Goal: Transaction & Acquisition: Purchase product/service

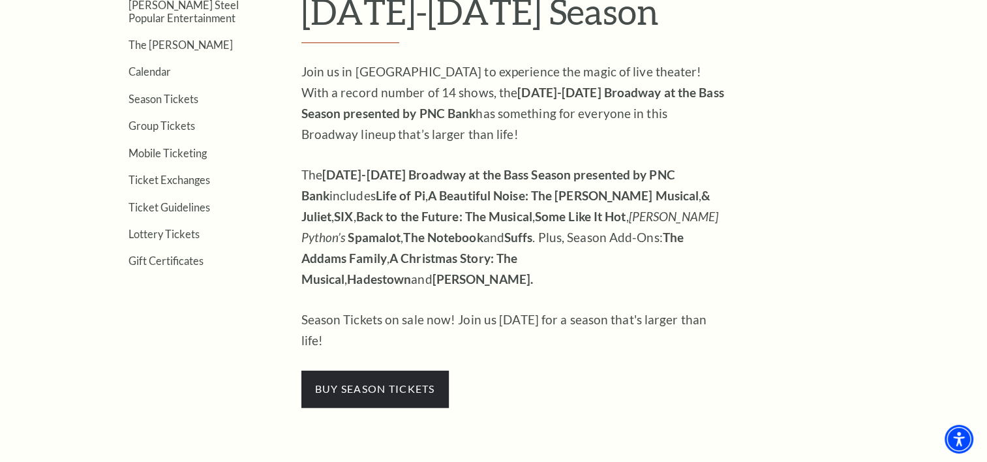
scroll to position [543, 0]
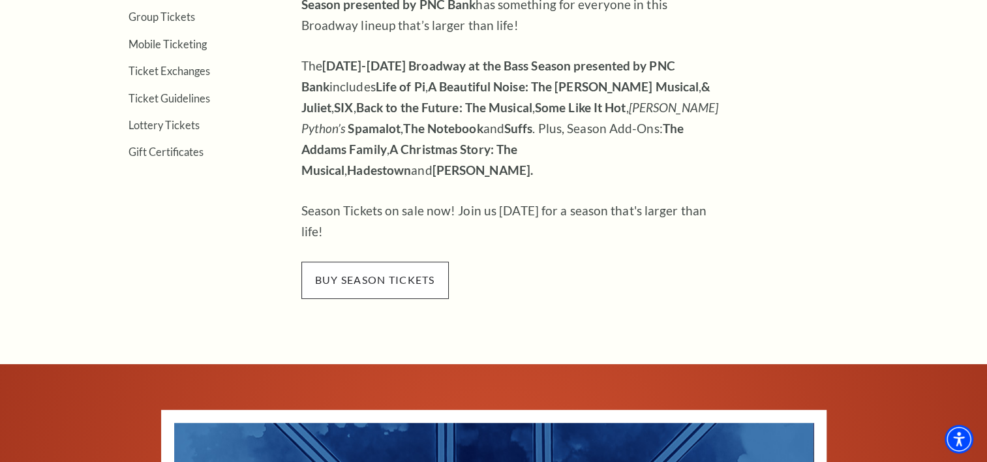
click at [380, 262] on span "buy season tickets" at bounding box center [374, 280] width 147 height 37
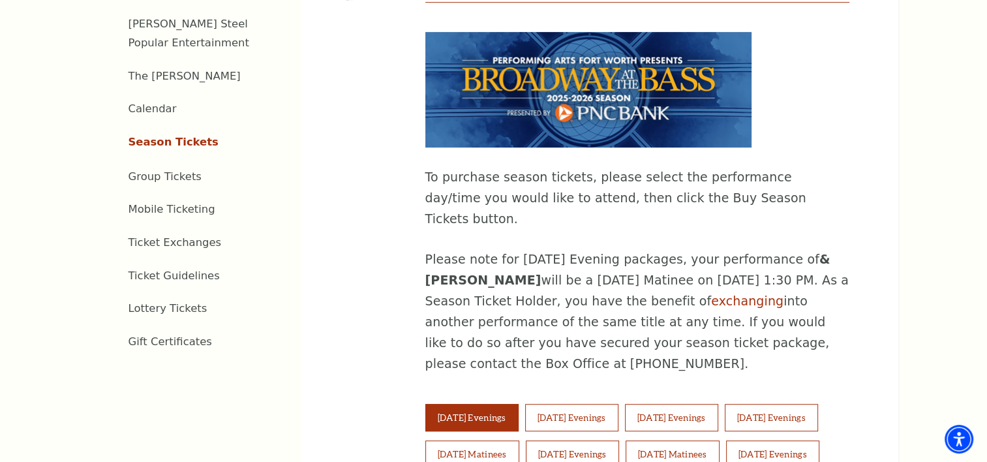
scroll to position [652, 0]
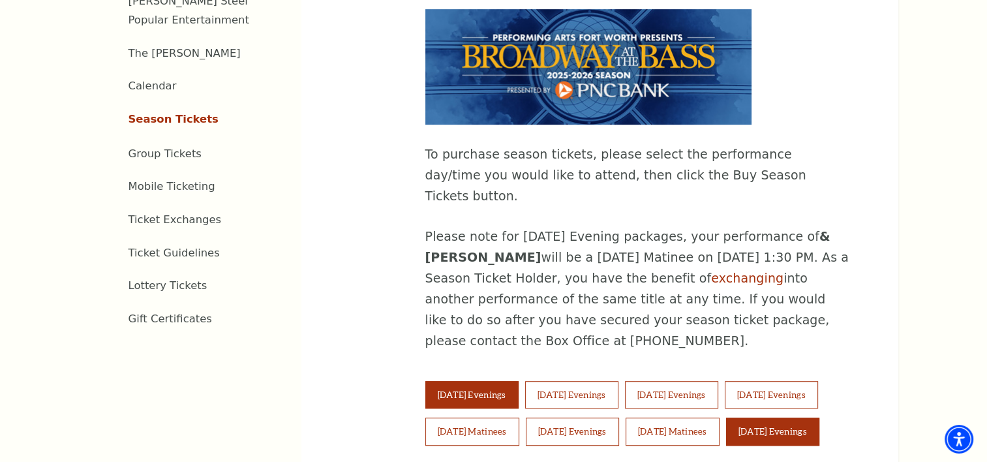
click at [783, 417] on button "Sunday Evenings" at bounding box center [772, 430] width 93 height 27
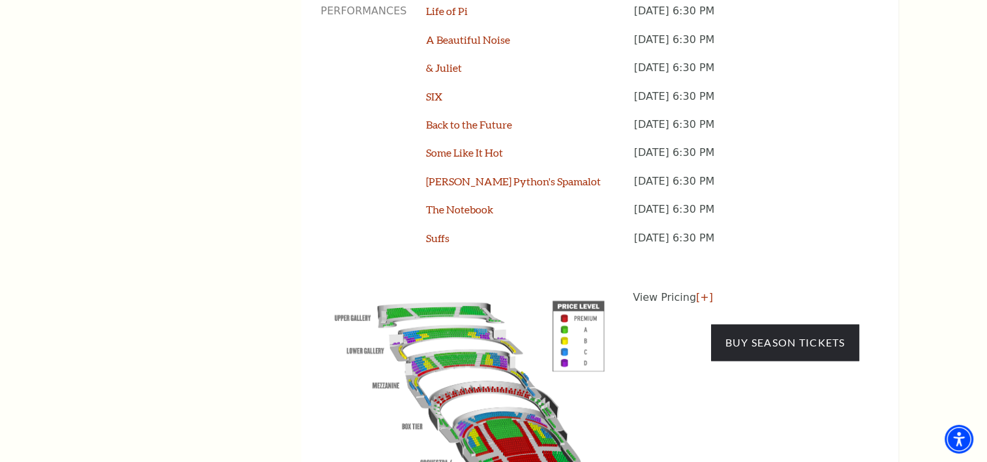
scroll to position [1196, 0]
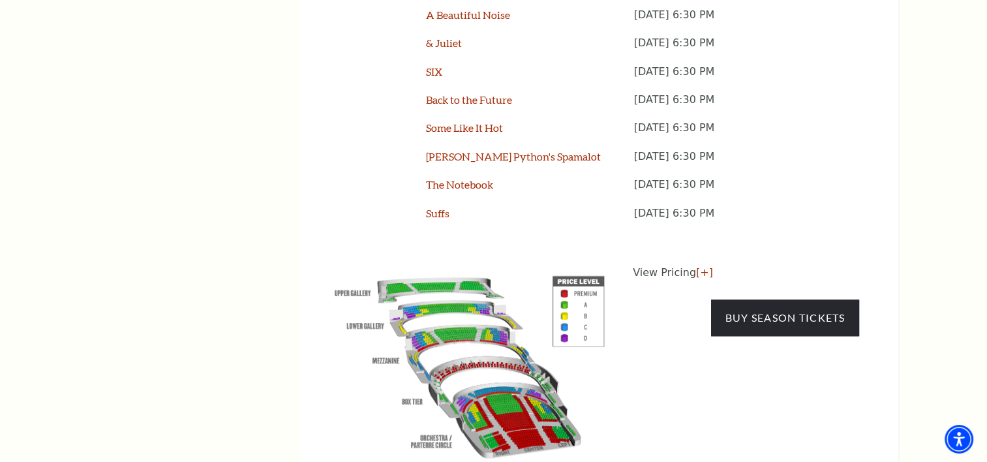
click at [564, 265] on img at bounding box center [469, 364] width 297 height 198
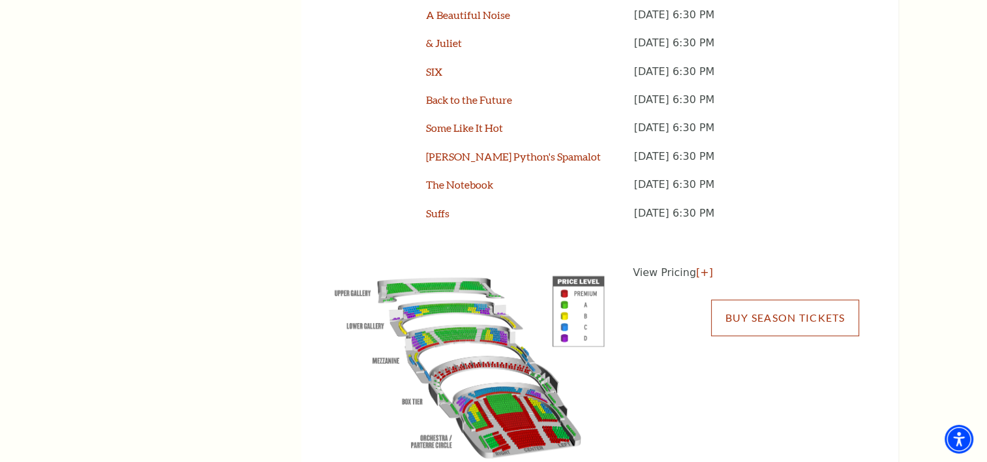
click at [770, 299] on link "Buy Season Tickets" at bounding box center [784, 317] width 147 height 37
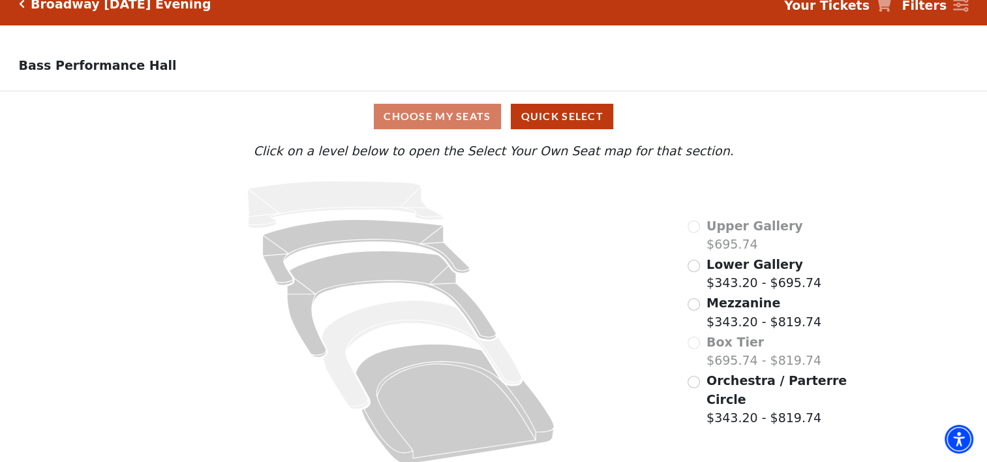
scroll to position [31, 0]
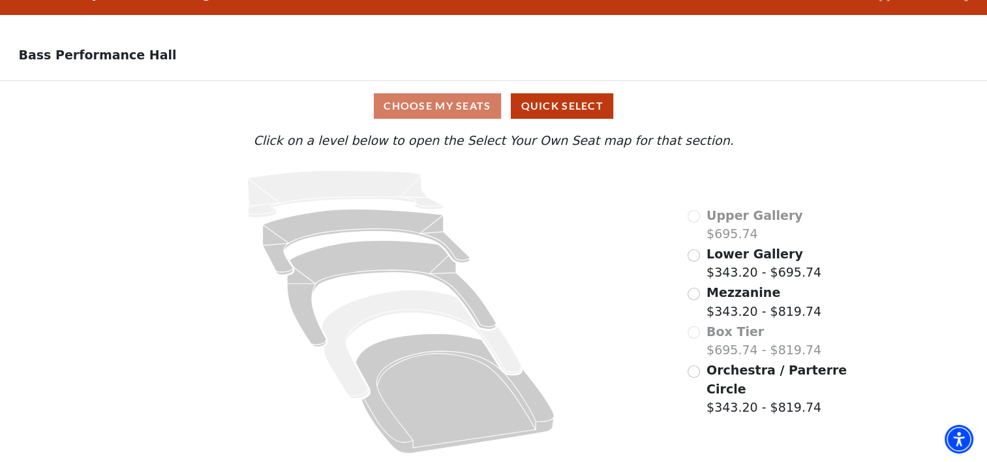
click at [445, 102] on div "Choose My Seats Quick Select" at bounding box center [493, 105] width 740 height 25
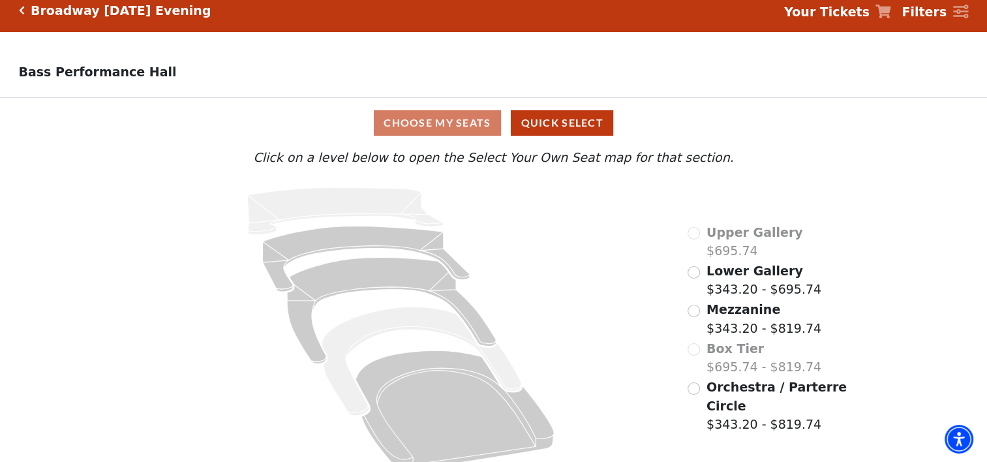
scroll to position [0, 0]
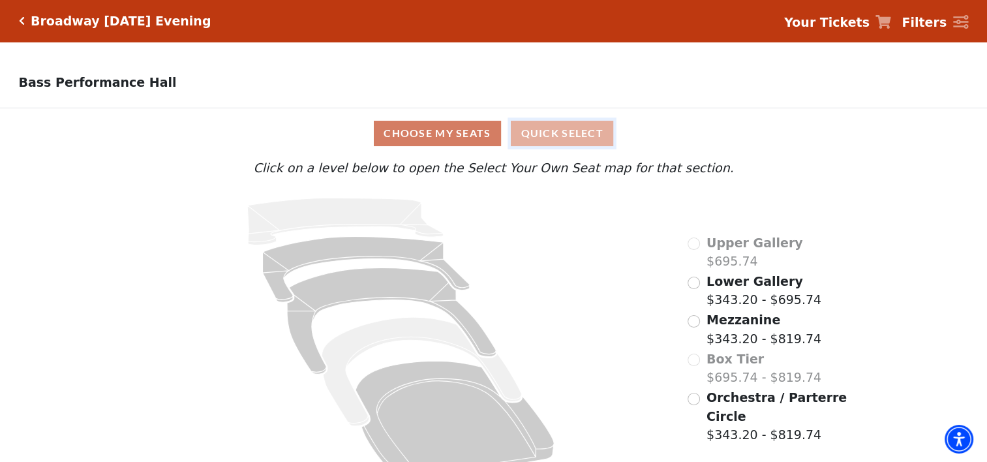
click at [546, 135] on button "Quick Select" at bounding box center [562, 133] width 102 height 25
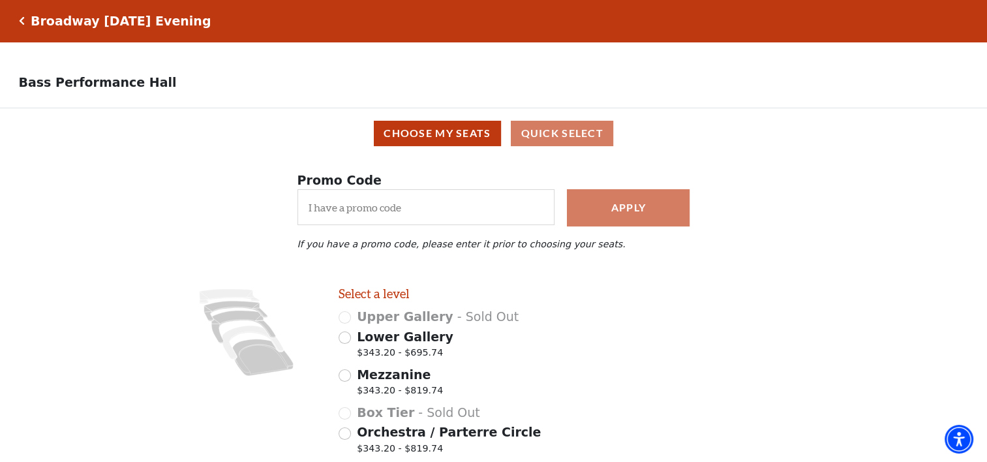
scroll to position [104, 0]
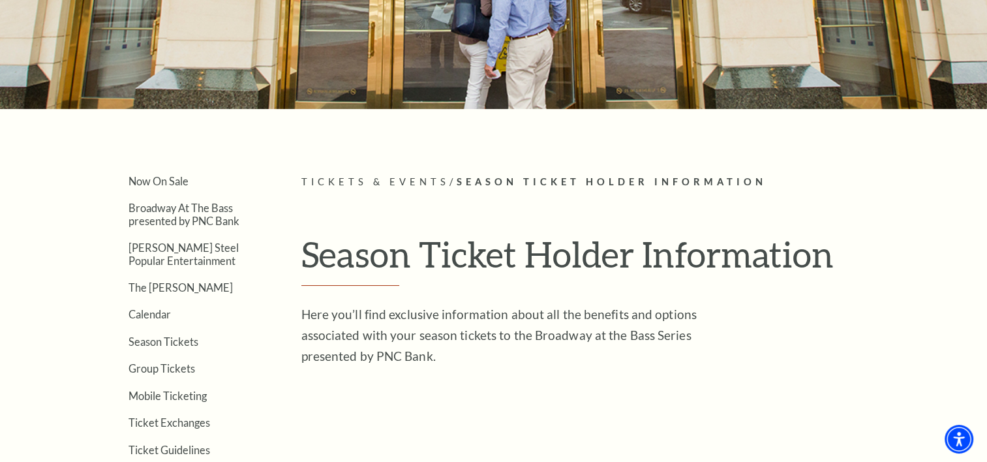
scroll to position [217, 0]
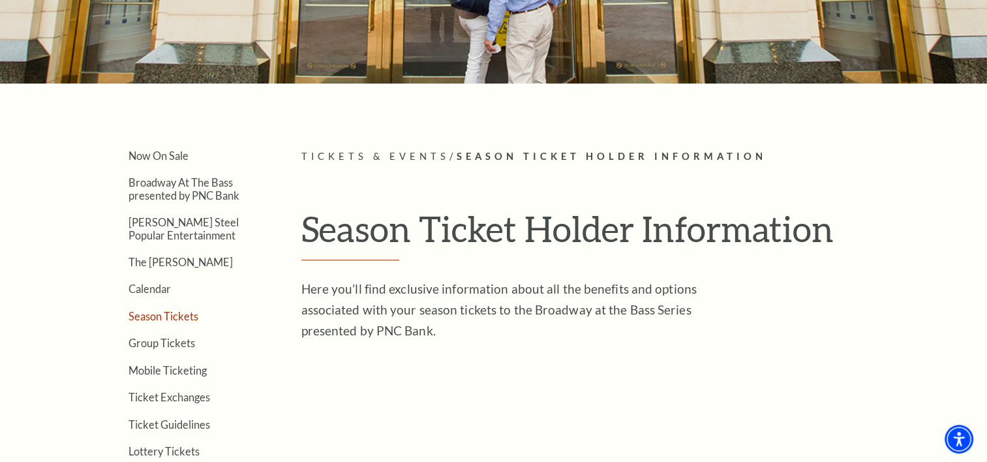
click at [167, 310] on link "Season Tickets" at bounding box center [163, 316] width 70 height 12
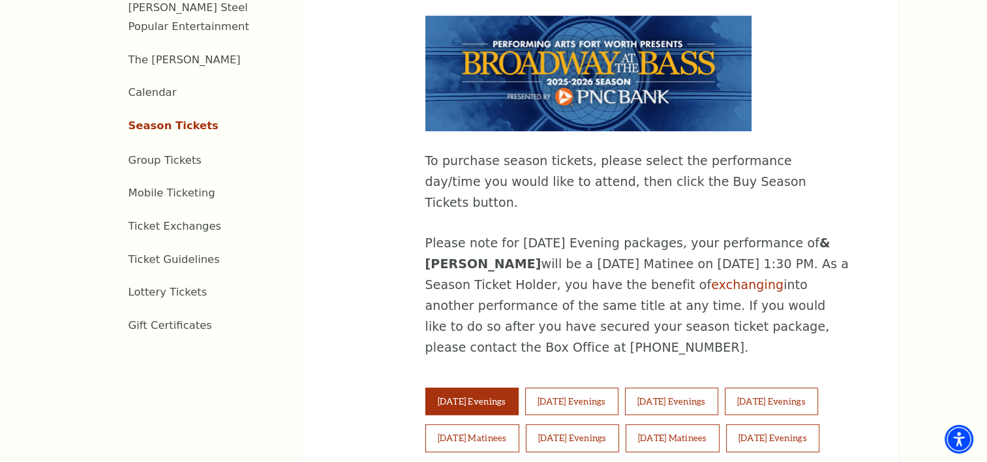
scroll to position [652, 0]
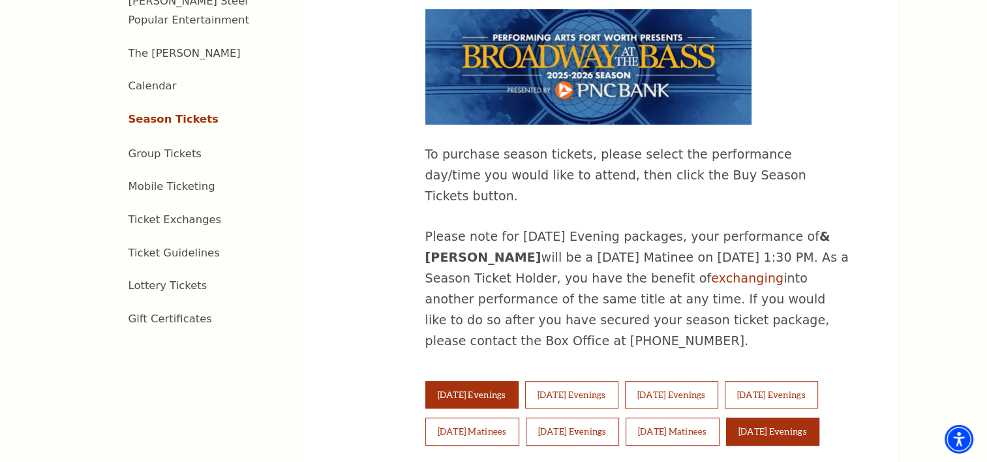
click at [780, 417] on button "[DATE] Evenings" at bounding box center [772, 430] width 93 height 27
click at [801, 417] on button "Sunday Evenings" at bounding box center [772, 430] width 93 height 27
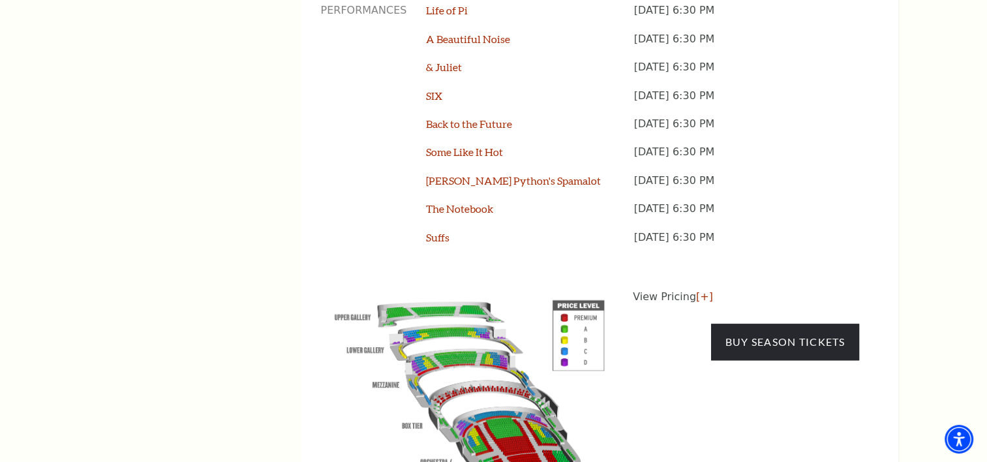
scroll to position [1196, 0]
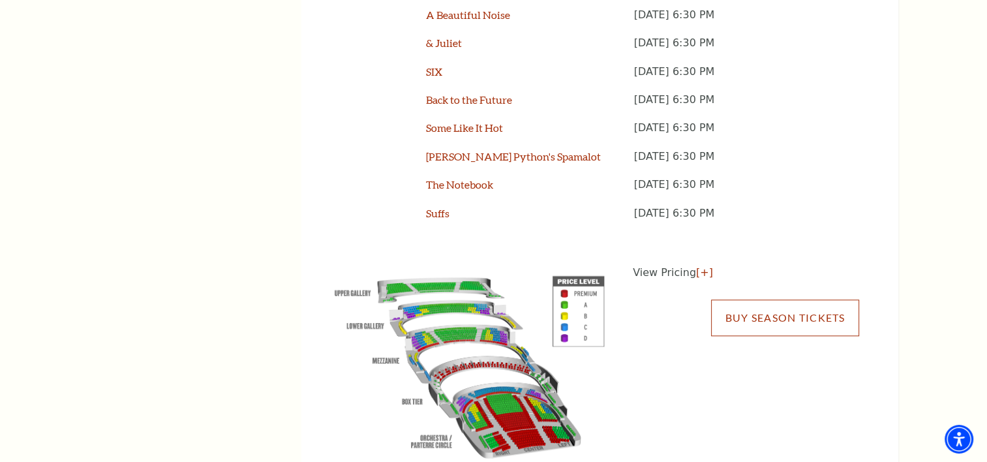
click at [751, 299] on link "Buy Season Tickets" at bounding box center [784, 317] width 147 height 37
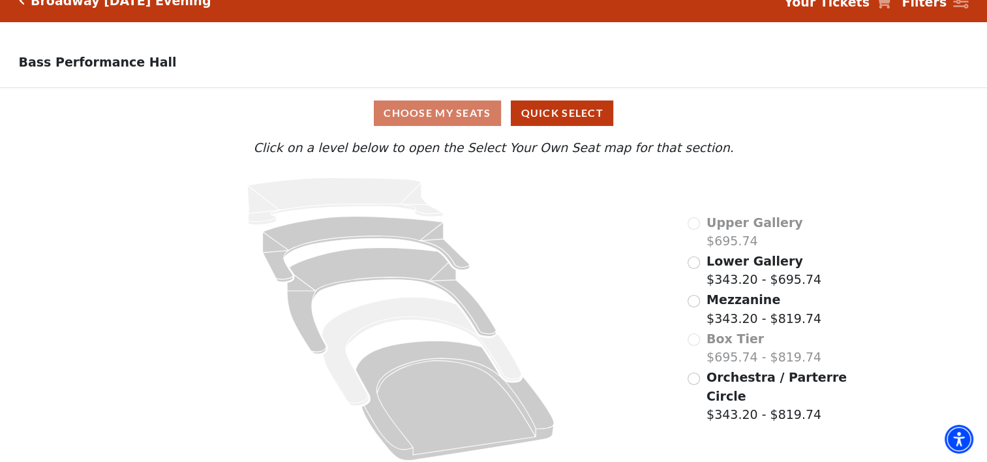
scroll to position [31, 0]
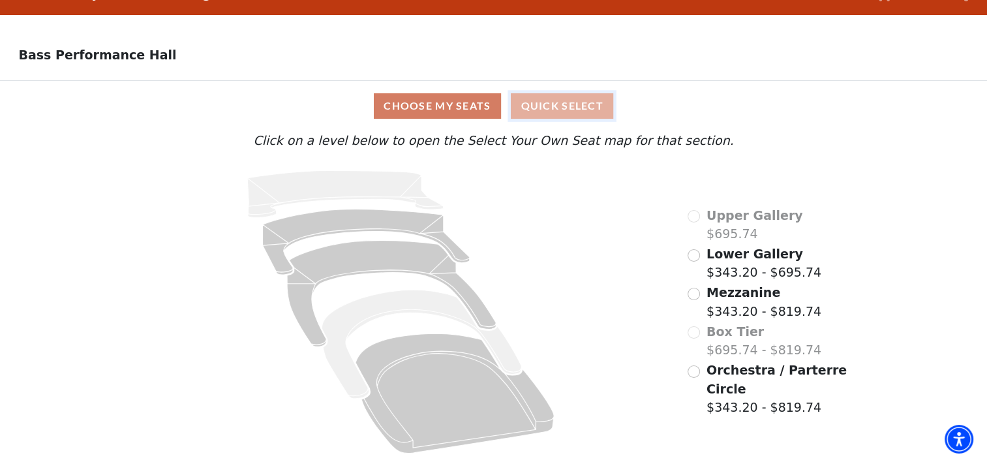
click at [547, 102] on button "Quick Select" at bounding box center [562, 105] width 102 height 25
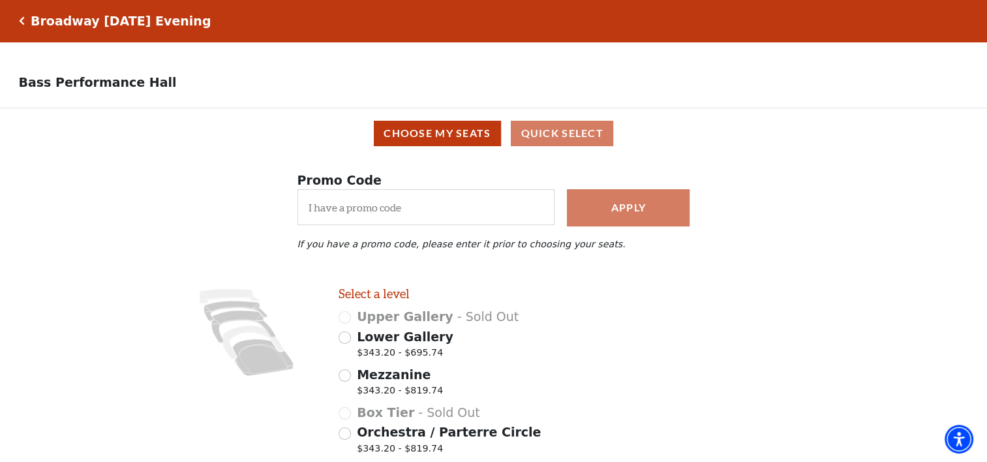
scroll to position [104, 0]
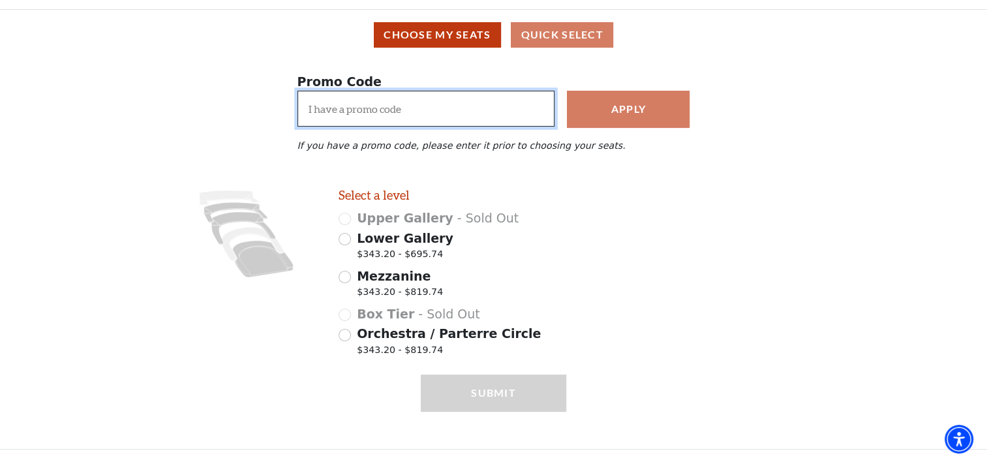
click at [357, 110] on input "I have a promo code" at bounding box center [426, 109] width 258 height 36
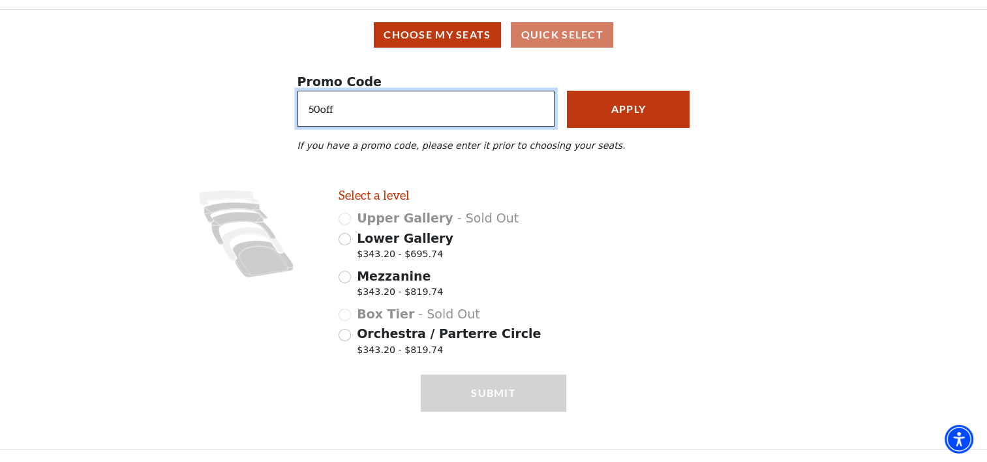
type input "50off"
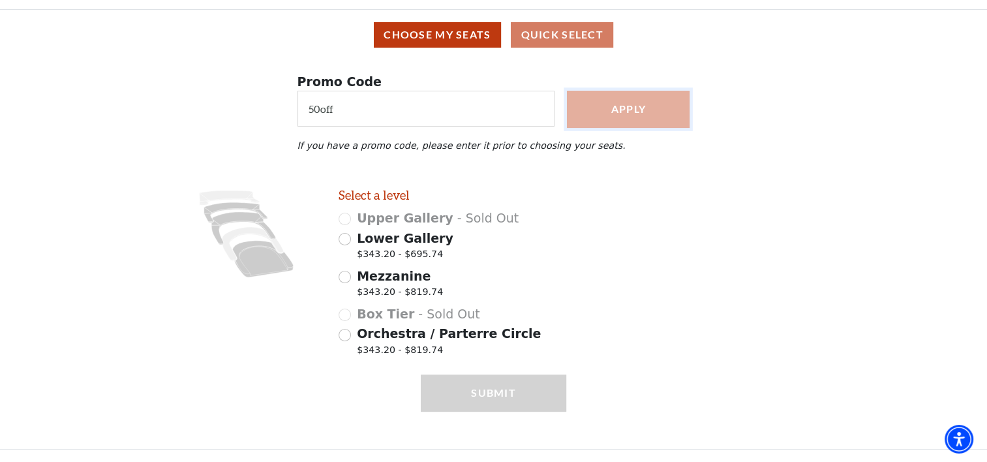
click at [624, 95] on button "Apply" at bounding box center [628, 109] width 123 height 37
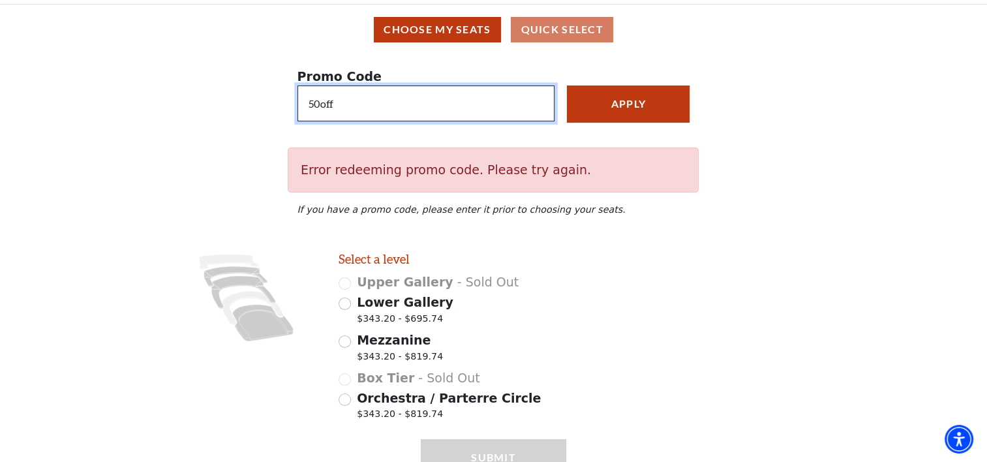
drag, startPoint x: 354, startPoint y: 115, endPoint x: 272, endPoint y: 105, distance: 82.8
click at [272, 105] on div "Promo Code 50off Apply Error redeeming promo code. Please try again. If you hav…" at bounding box center [493, 153] width 987 height 197
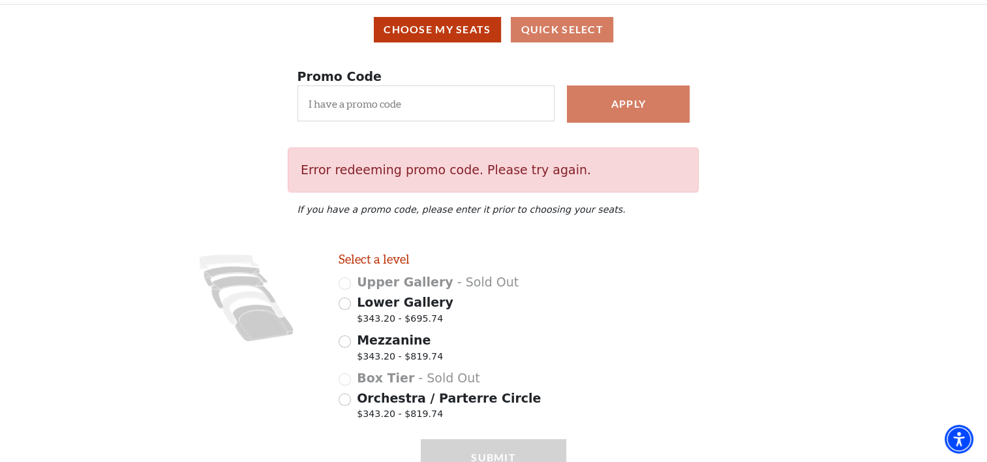
click at [545, 281] on div "Upper Gallery - Sold Out" at bounding box center [453, 282] width 228 height 19
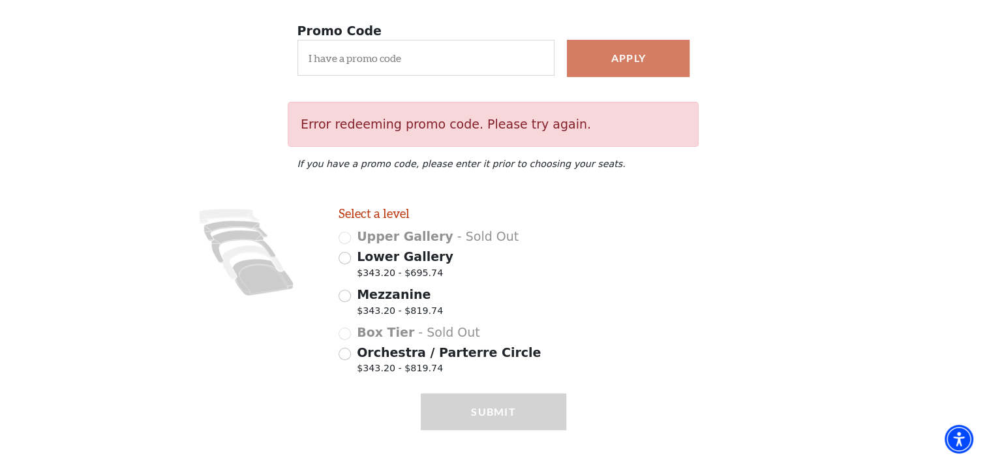
scroll to position [172, 0]
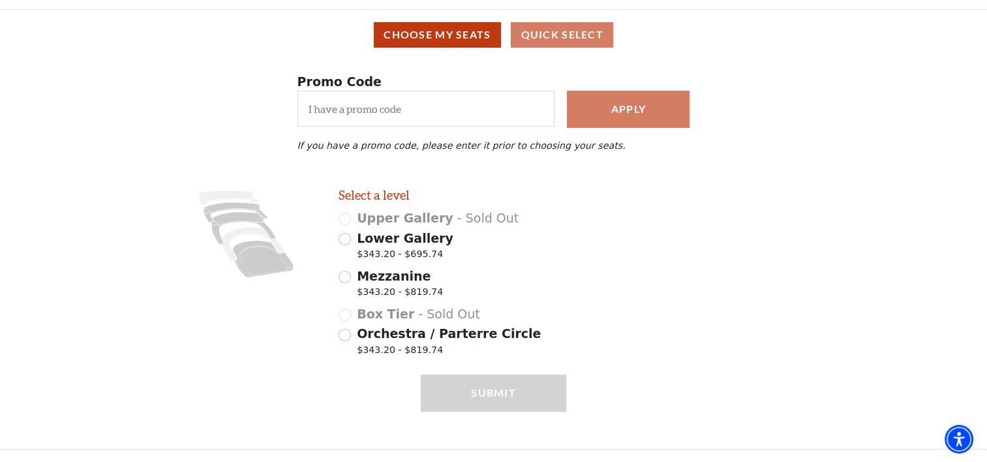
click at [383, 237] on span "Lower Gallery" at bounding box center [405, 238] width 97 height 14
click at [351, 237] on input "Lower Gallery $343.20 - $695.74" at bounding box center [345, 239] width 12 height 12
radio input "true"
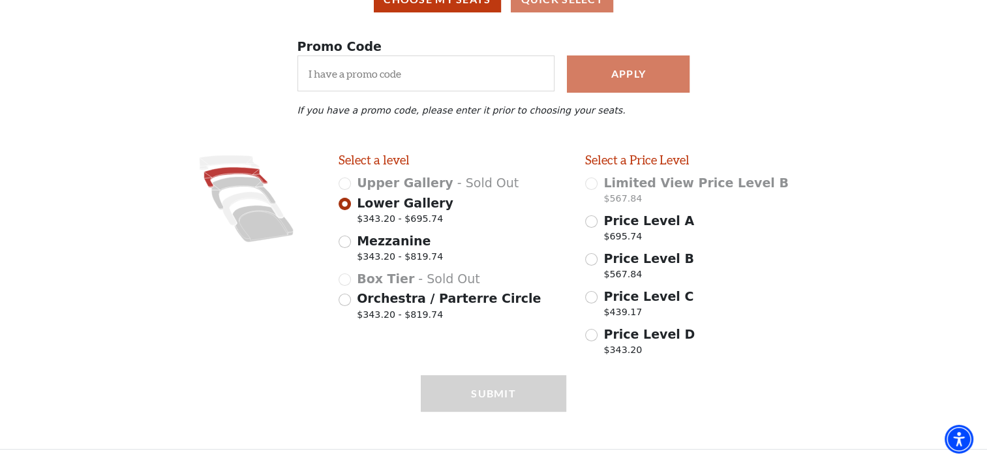
click at [644, 292] on span "Price Level C" at bounding box center [648, 296] width 90 height 14
click at [597, 292] on input "Price Level C $439.17" at bounding box center [591, 297] width 12 height 12
radio input "true"
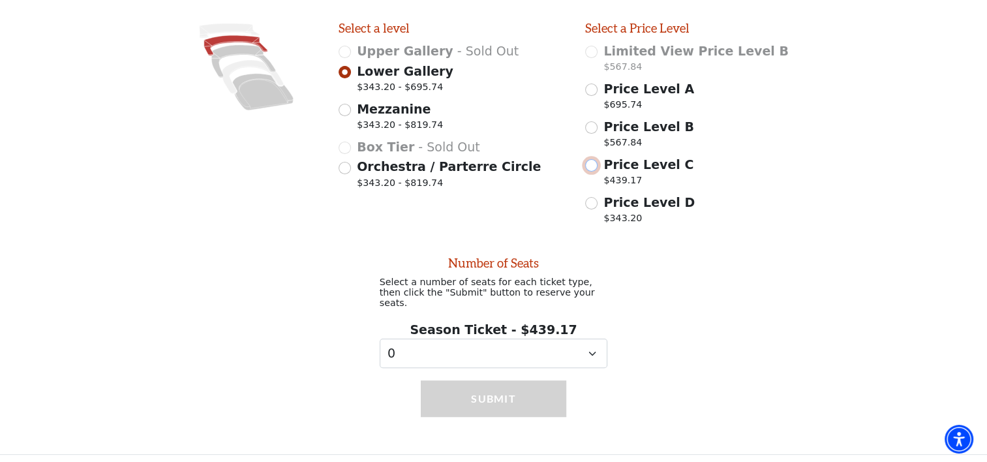
scroll to position [269, 0]
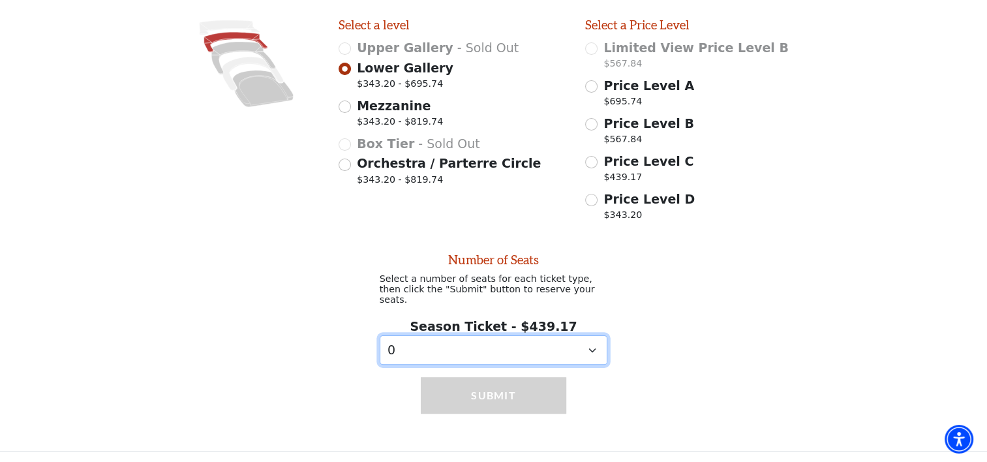
click at [392, 344] on select "0 1 2 3 4 5 6 7 8 9" at bounding box center [494, 349] width 228 height 29
select select "2"
click at [380, 335] on select "0 1 2 3 4 5 6 7 8 9" at bounding box center [494, 349] width 228 height 29
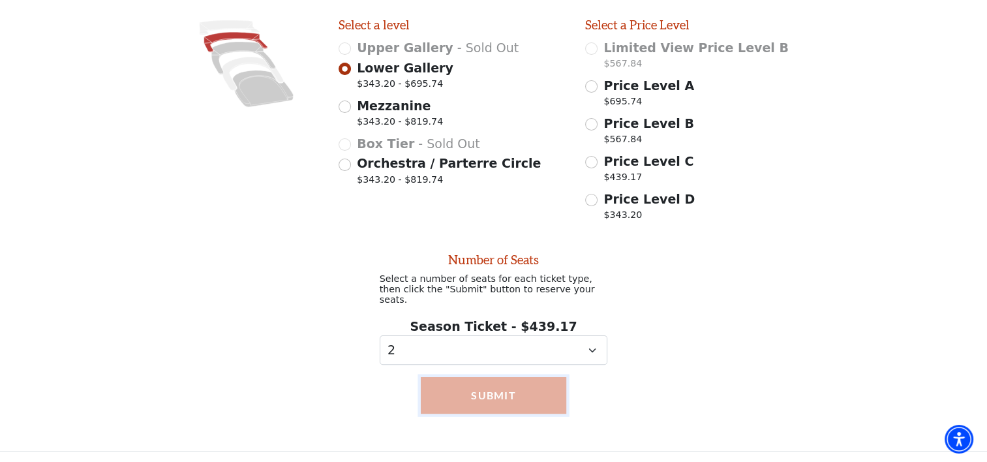
click at [475, 393] on button "Submit" at bounding box center [494, 395] width 146 height 37
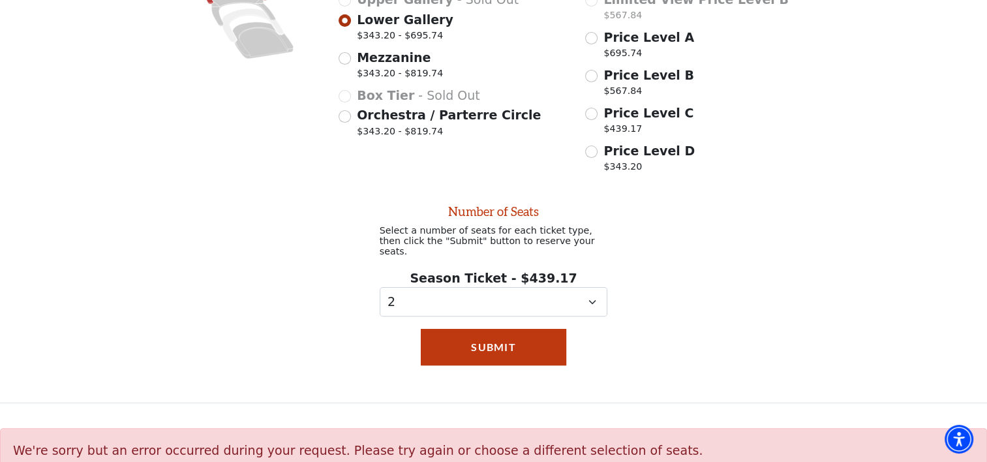
scroll to position [338, 0]
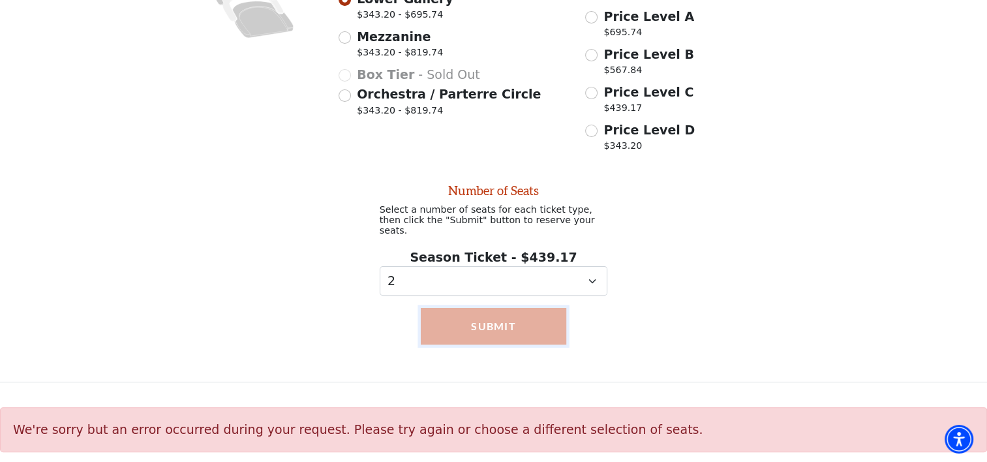
click at [488, 322] on button "Submit" at bounding box center [494, 326] width 146 height 37
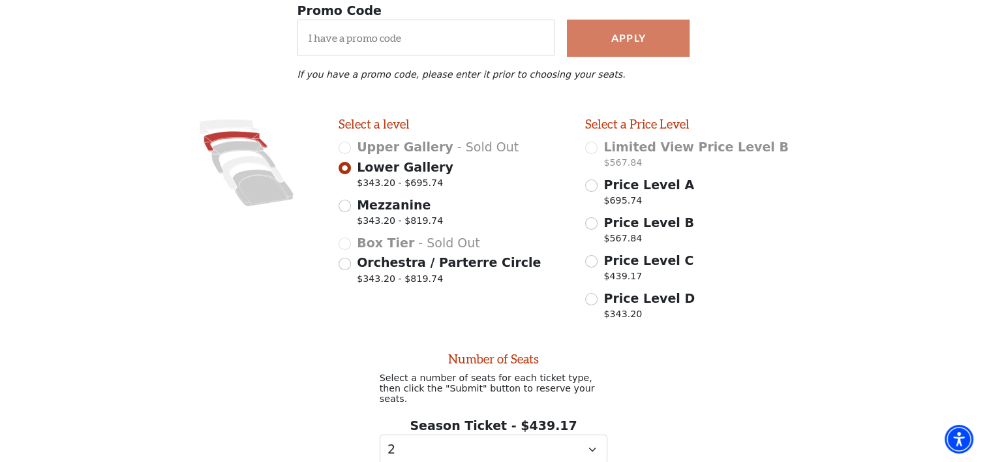
scroll to position [70, 0]
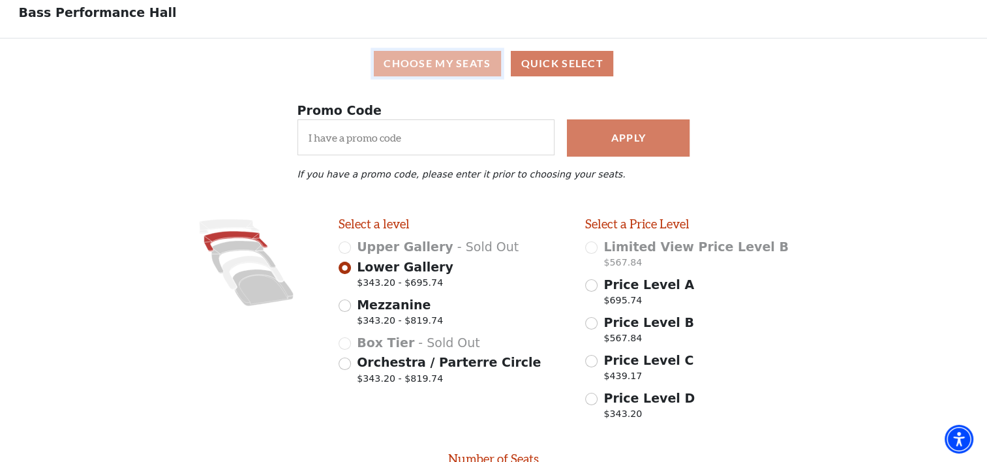
click at [427, 67] on button "Choose My Seats" at bounding box center [437, 63] width 127 height 25
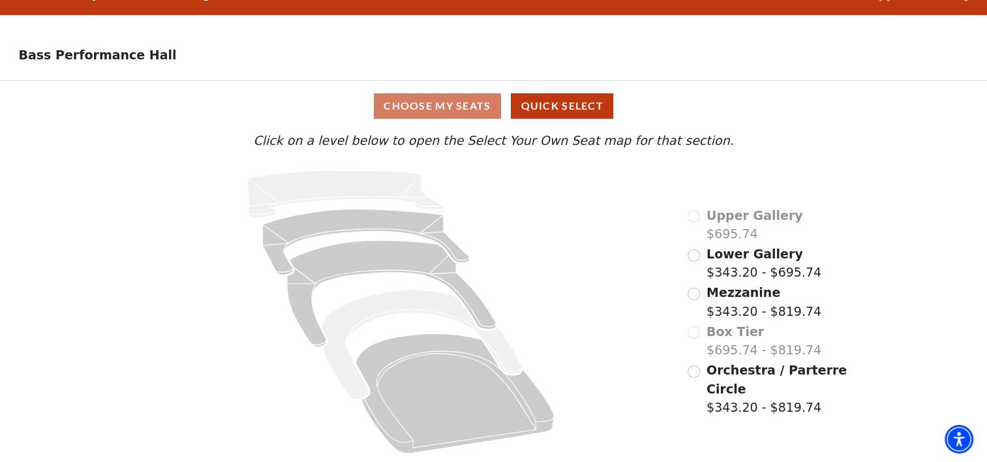
scroll to position [31, 0]
click at [425, 101] on div "Choose My Seats Quick Select" at bounding box center [493, 105] width 740 height 25
click at [698, 256] on input "Lower Gallery$343.20 - $695.74\a" at bounding box center [693, 255] width 12 height 12
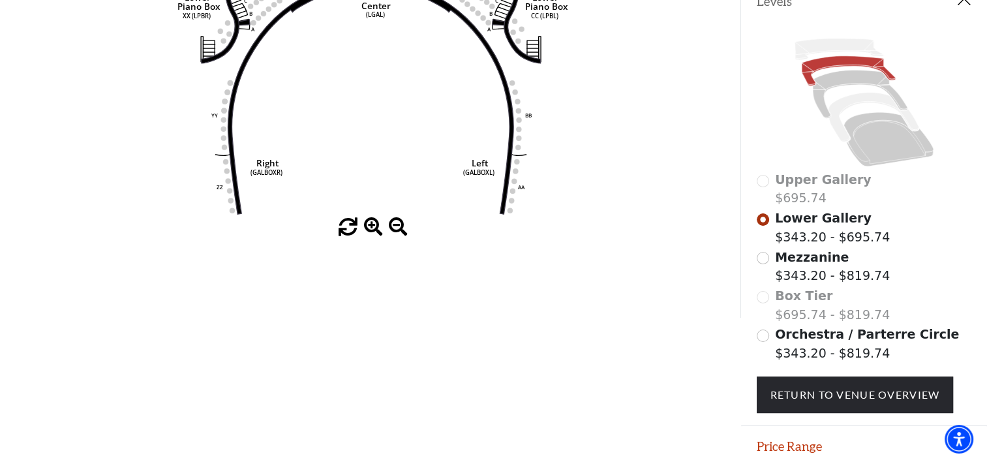
scroll to position [277, 0]
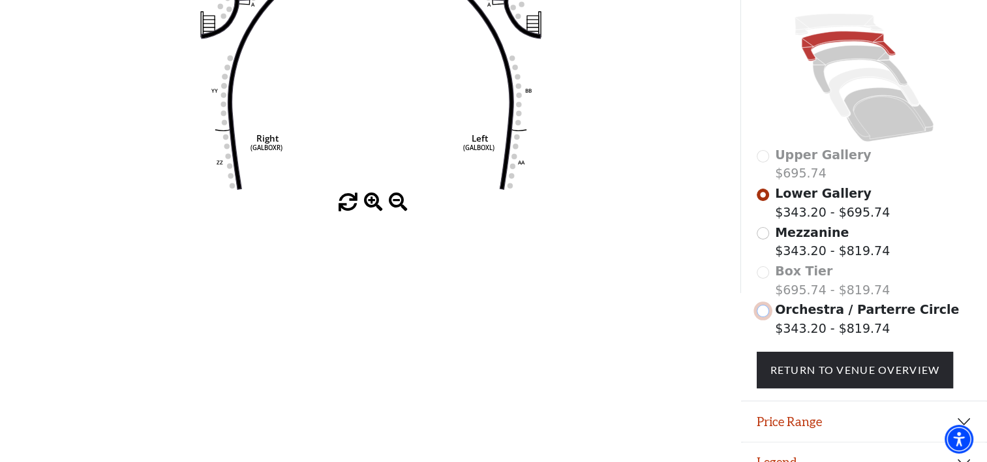
click at [763, 317] on input "Orchestra / Parterre Circle$343.20 - $819.74\a" at bounding box center [763, 311] width 12 height 12
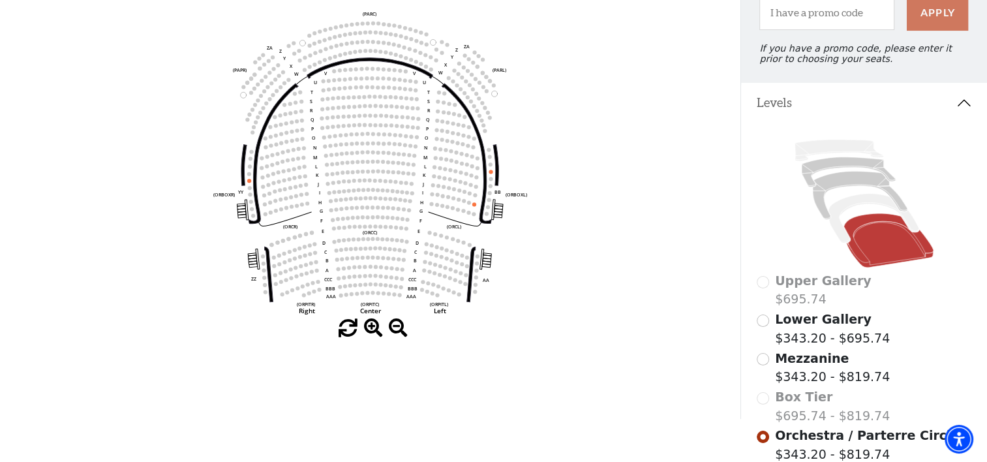
scroll to position [169, 0]
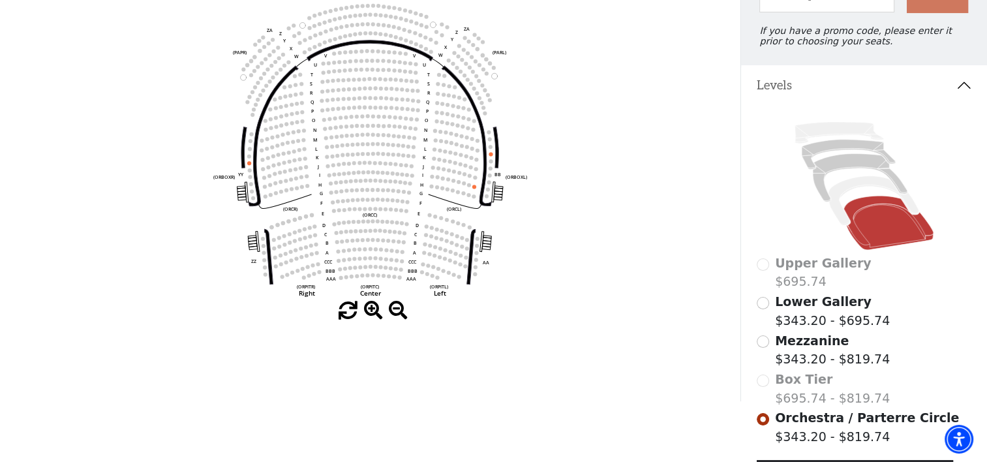
click at [460, 175] on circle at bounding box center [459, 173] width 4 height 4
click at [464, 175] on g "Left (ORPITL) Right (ORPITR) Center (ORPITC) ZZ AA YY BB ZA ZA (ORCL) (ORCR) (O…" at bounding box center [370, 144] width 314 height 305
click at [466, 166] on circle at bounding box center [466, 164] width 4 height 4
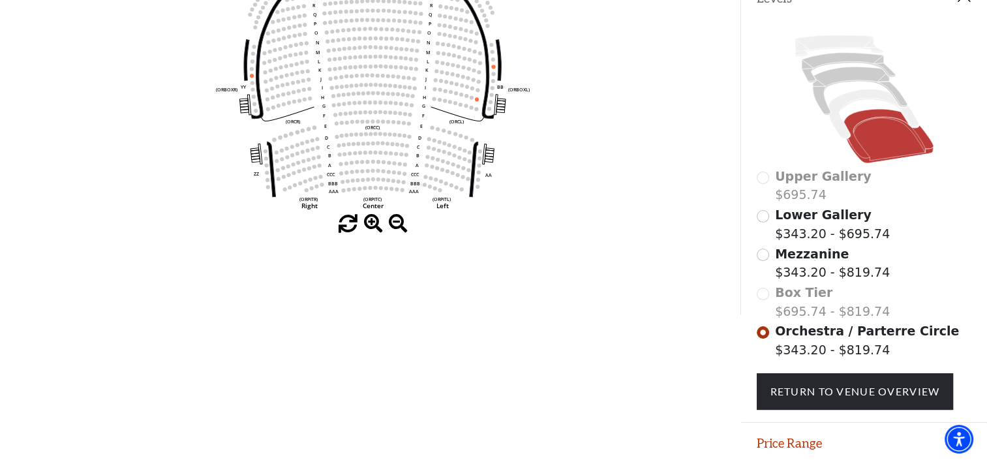
scroll to position [305, 0]
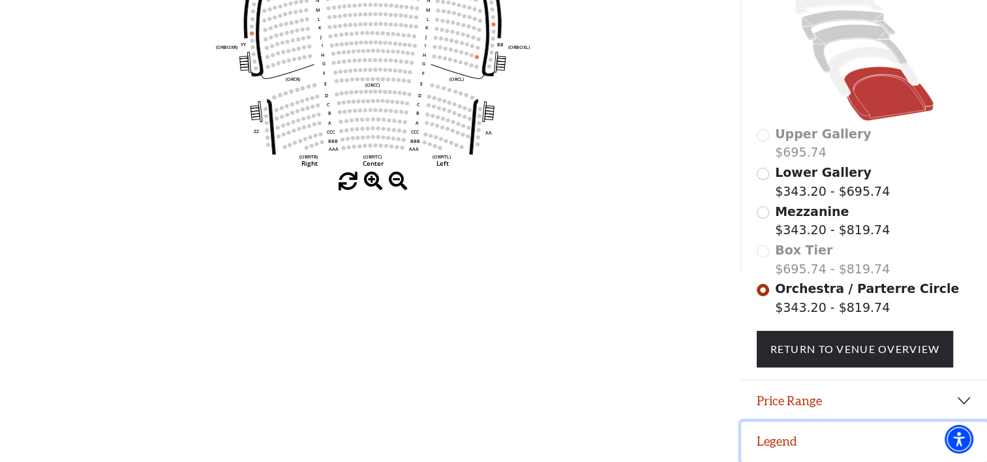
click at [780, 436] on button "Legend" at bounding box center [864, 441] width 246 height 40
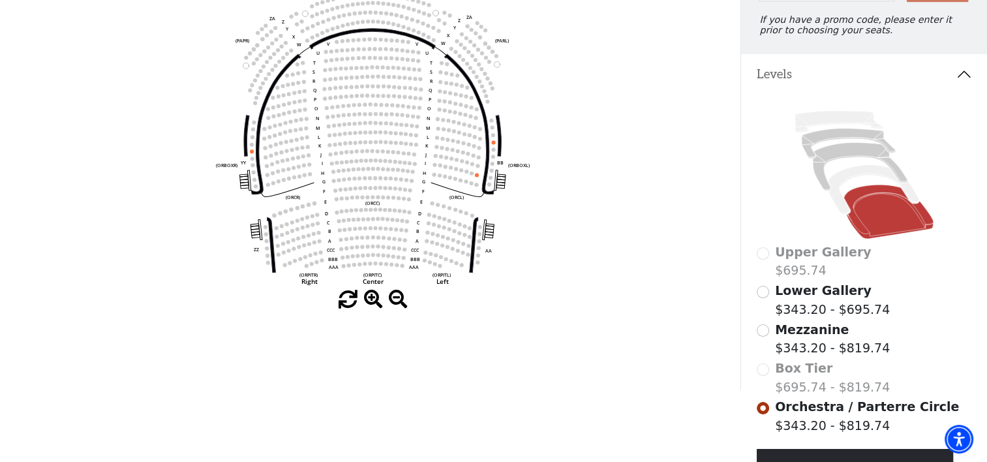
scroll to position [87, 0]
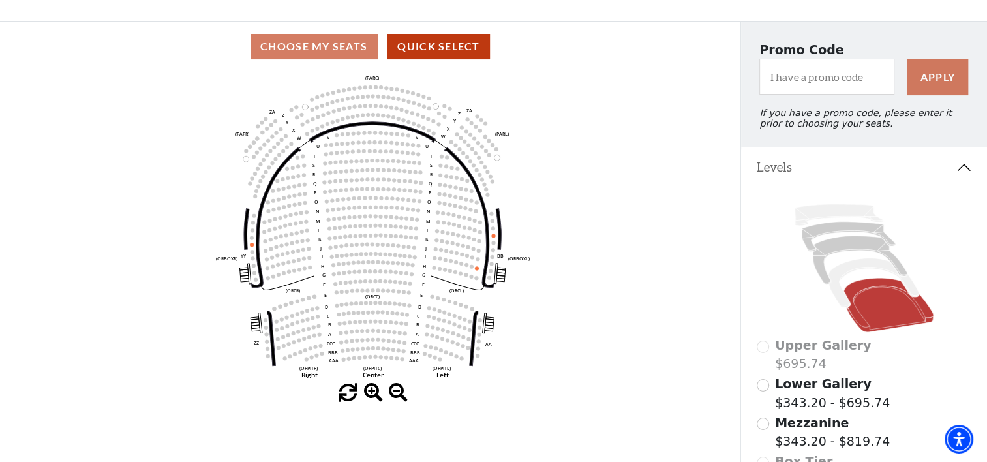
click at [305, 50] on div "Choose My Seats Quick Select" at bounding box center [370, 46] width 740 height 25
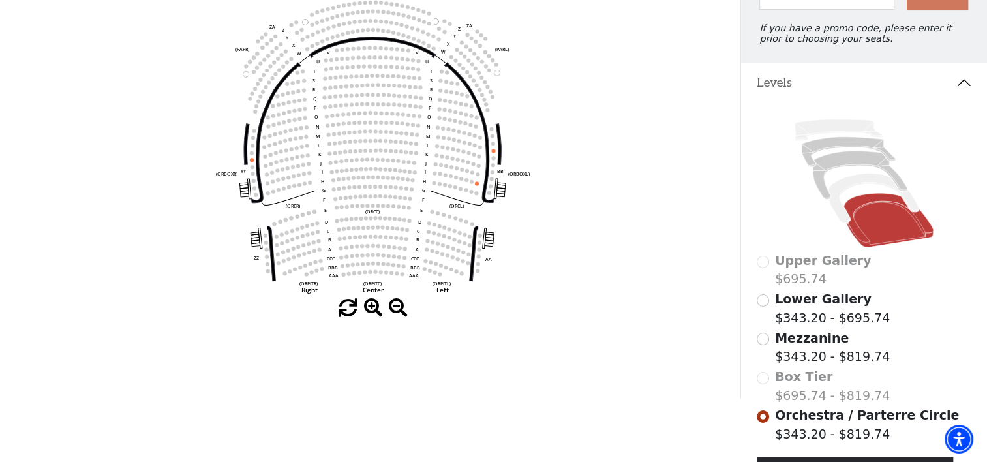
scroll to position [196, 0]
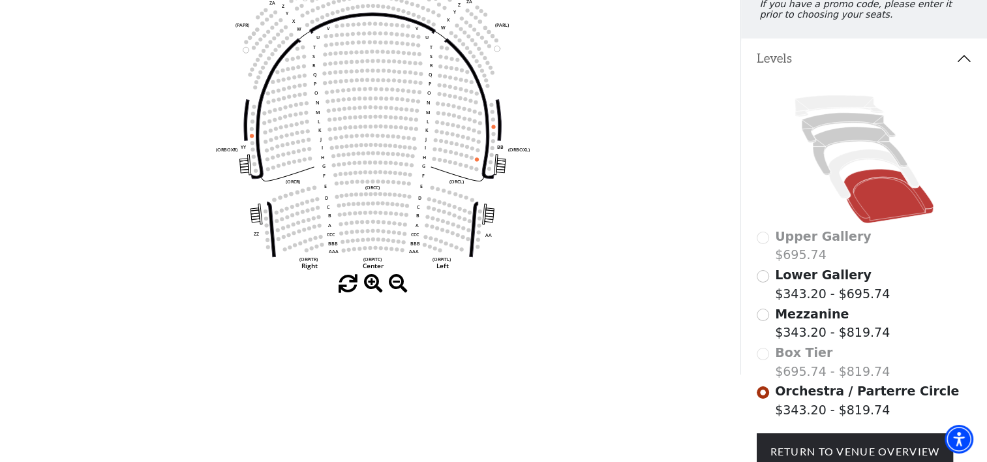
click at [455, 143] on icon "Left (ORPITL) Right (ORPITR) Center (ORPITC) ZZ AA YY BB ZA ZA (ORCL) (ORCR) (O…" at bounding box center [370, 119] width 666 height 312
click at [492, 106] on circle at bounding box center [491, 104] width 4 height 4
click at [489, 110] on icon "Left (ORPITL) Right (ORPITR) Center (ORPITC) ZZ AA YY BB ZA ZA (ORCL) (ORCR) (O…" at bounding box center [370, 119] width 666 height 312
drag, startPoint x: 373, startPoint y: 287, endPoint x: 466, endPoint y: 149, distance: 165.9
click at [466, 149] on div "Current Level Orchestra / Parterre Circle Click on a level below to open the Se…" at bounding box center [370, 128] width 740 height 331
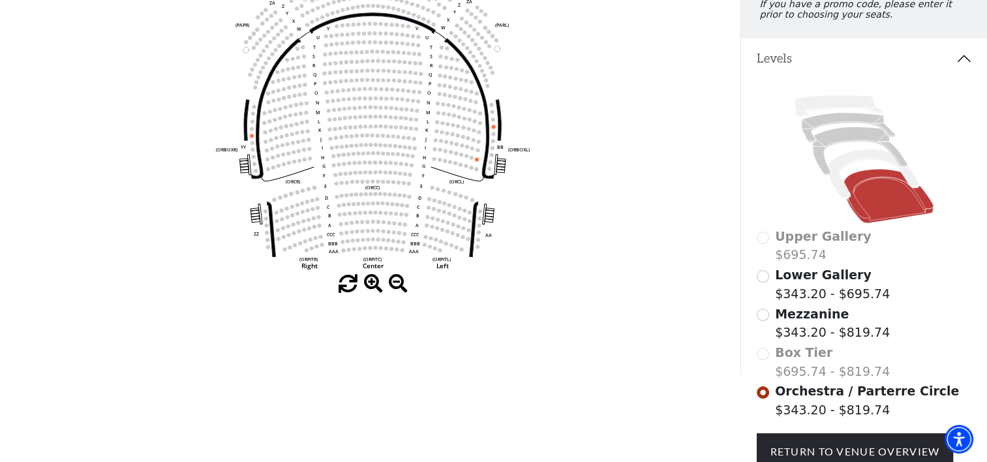
click at [466, 149] on circle at bounding box center [467, 147] width 4 height 4
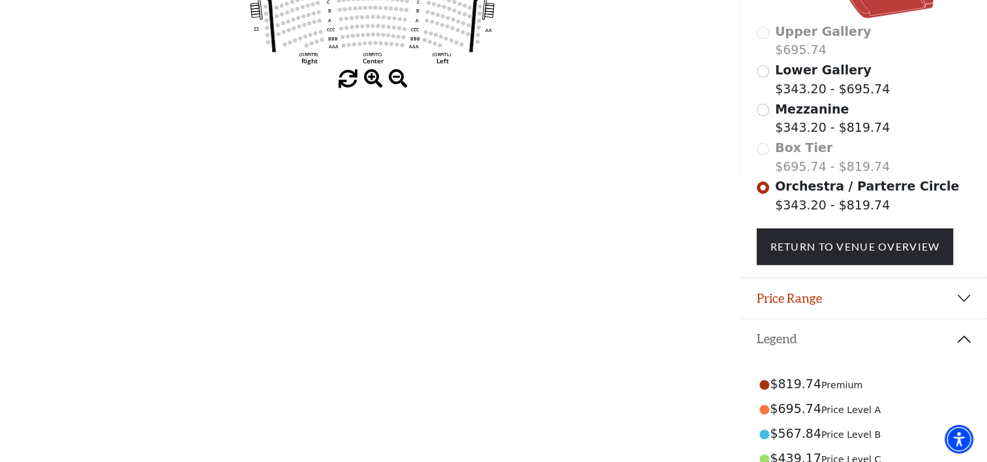
scroll to position [413, 0]
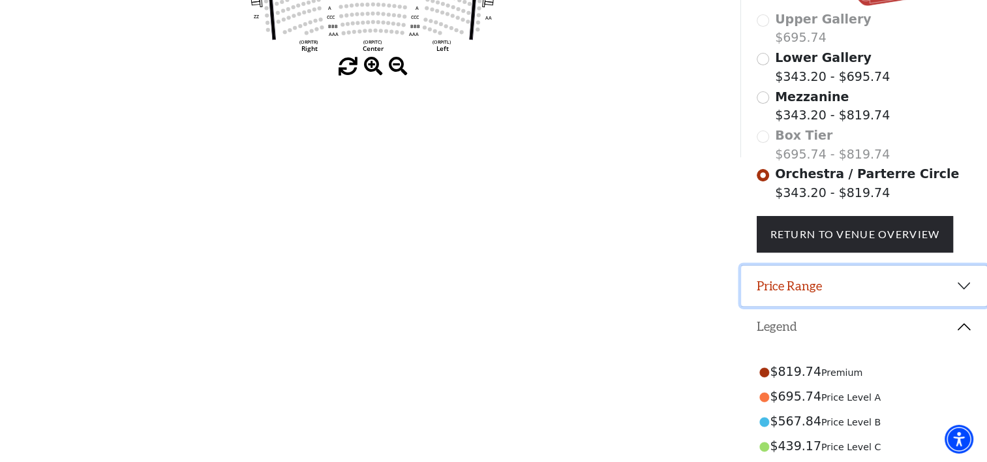
click at [970, 292] on button "Price Range" at bounding box center [864, 285] width 246 height 40
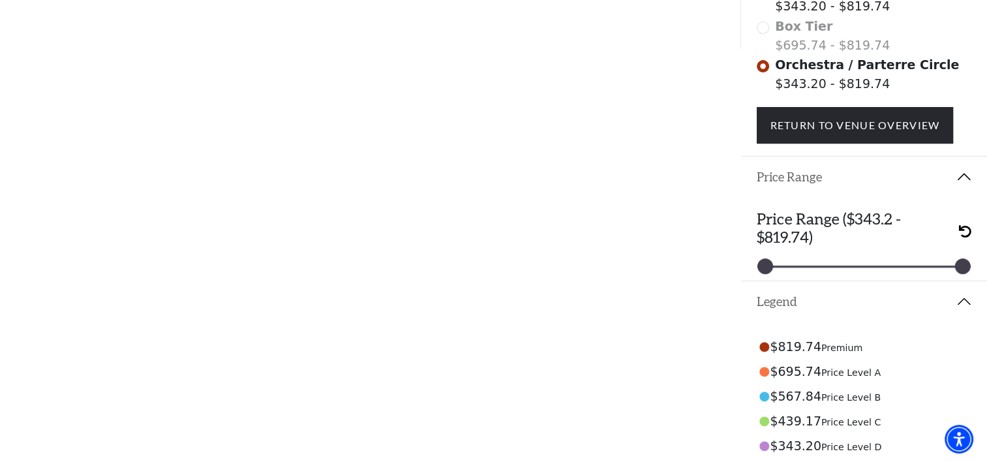
scroll to position [631, 0]
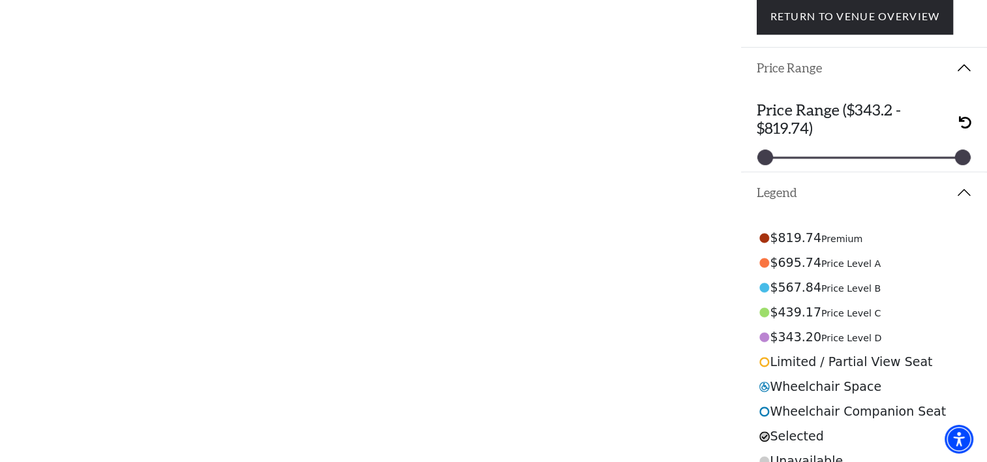
click at [762, 308] on circle at bounding box center [764, 312] width 9 height 9
click at [797, 300] on div "$439.17 Price Level C" at bounding box center [864, 311] width 215 height 25
click at [791, 302] on div "$439.17 Price Level C" at bounding box center [864, 311] width 215 height 25
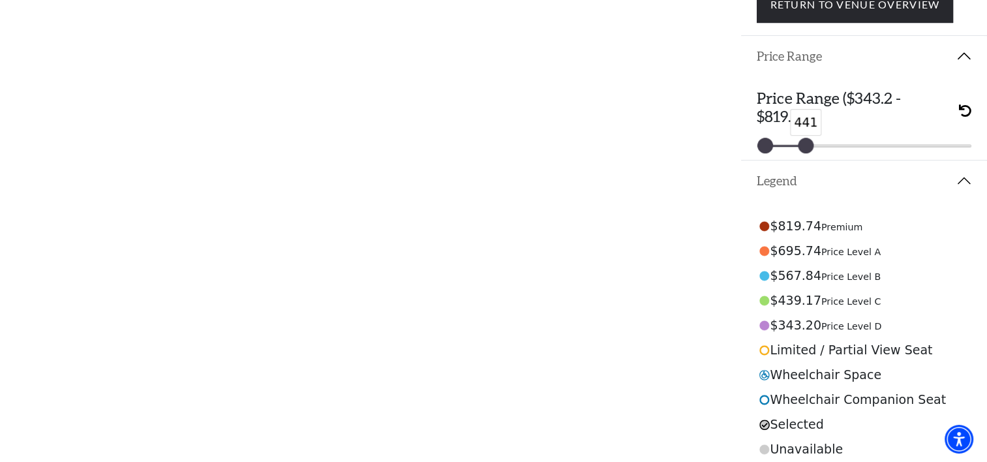
drag, startPoint x: 957, startPoint y: 127, endPoint x: 800, endPoint y: 150, distance: 158.8
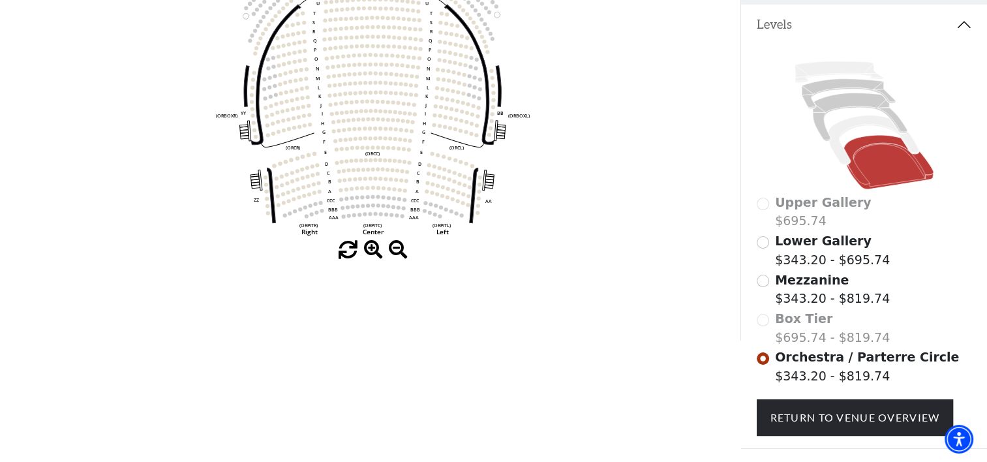
scroll to position [208, 0]
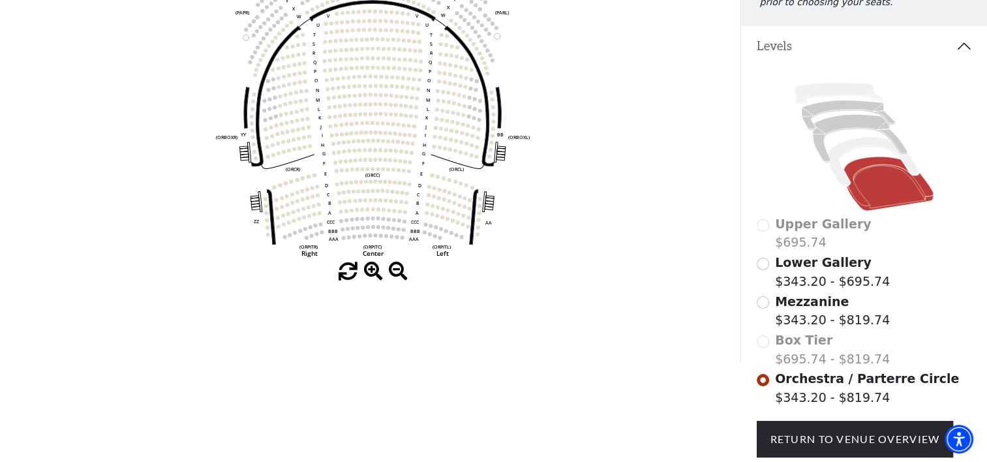
click at [468, 127] on circle at bounding box center [468, 125] width 4 height 4
click at [457, 116] on use "Seat Selected" at bounding box center [458, 114] width 5 height 5
click at [464, 98] on circle at bounding box center [464, 96] width 4 height 4
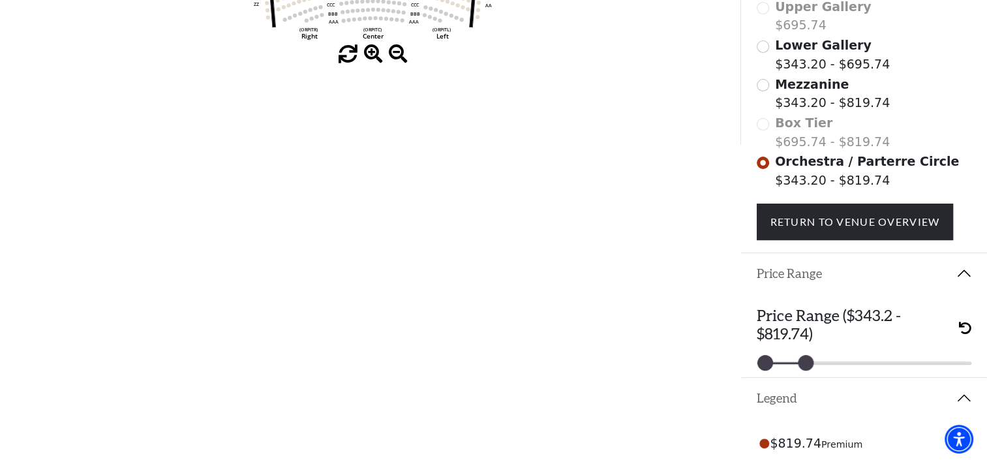
scroll to position [425, 0]
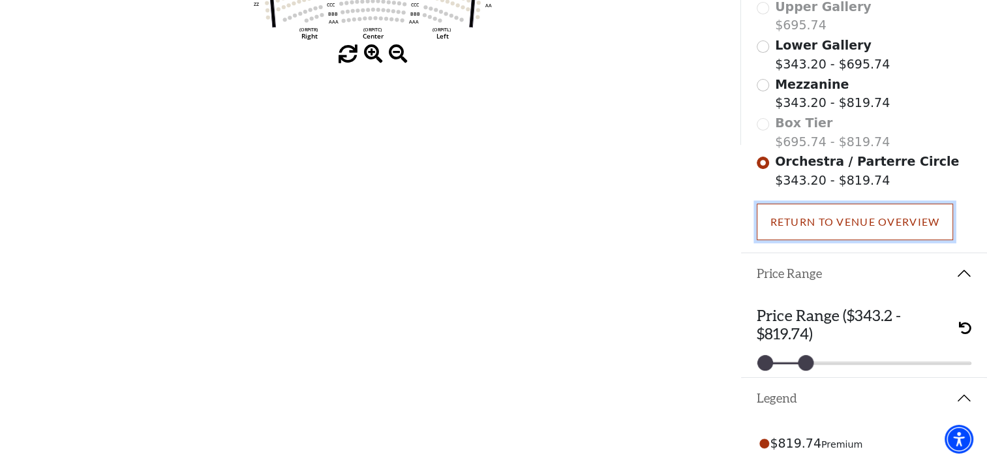
click at [829, 218] on link "Return To Venue Overview" at bounding box center [855, 222] width 197 height 37
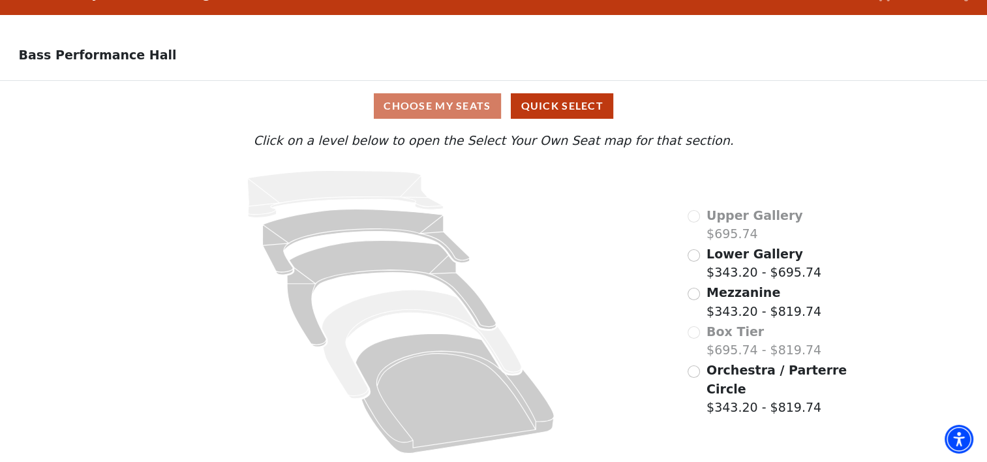
scroll to position [31, 0]
click at [554, 99] on button "Quick Select" at bounding box center [562, 105] width 102 height 25
select select "2"
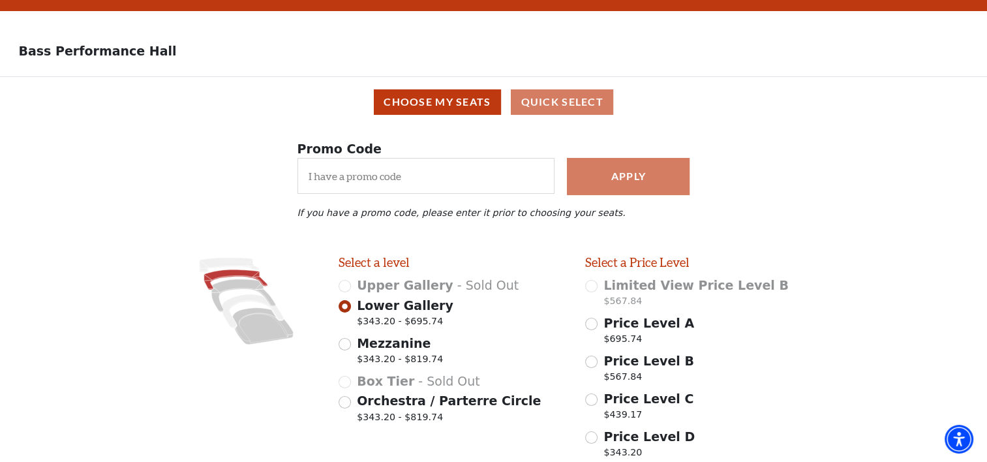
scroll to position [138, 0]
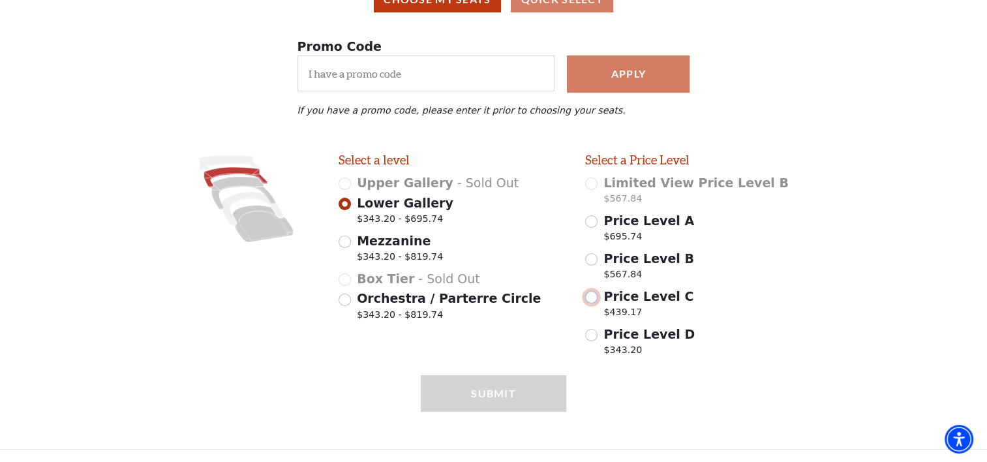
click at [593, 294] on input "Price Level C $439.17" at bounding box center [591, 297] width 12 height 12
radio input "true"
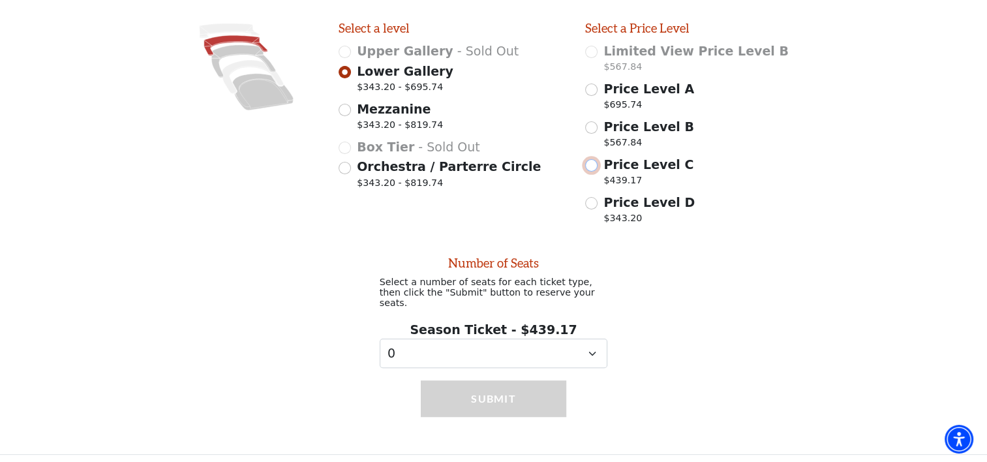
scroll to position [269, 0]
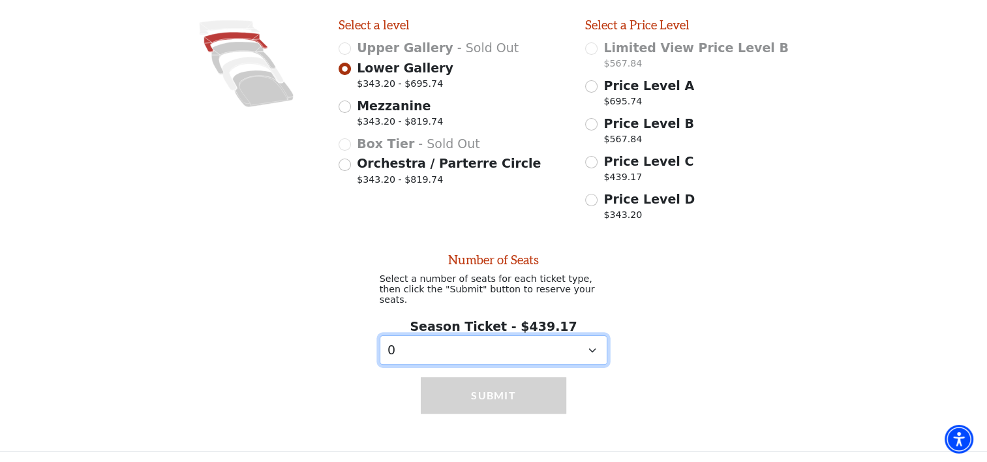
click at [402, 343] on select "0 1 2 3 4 5 6 7 8 9" at bounding box center [494, 349] width 228 height 29
select select "2"
click at [380, 335] on select "0 1 2 3 4 5 6 7 8 9" at bounding box center [494, 349] width 228 height 29
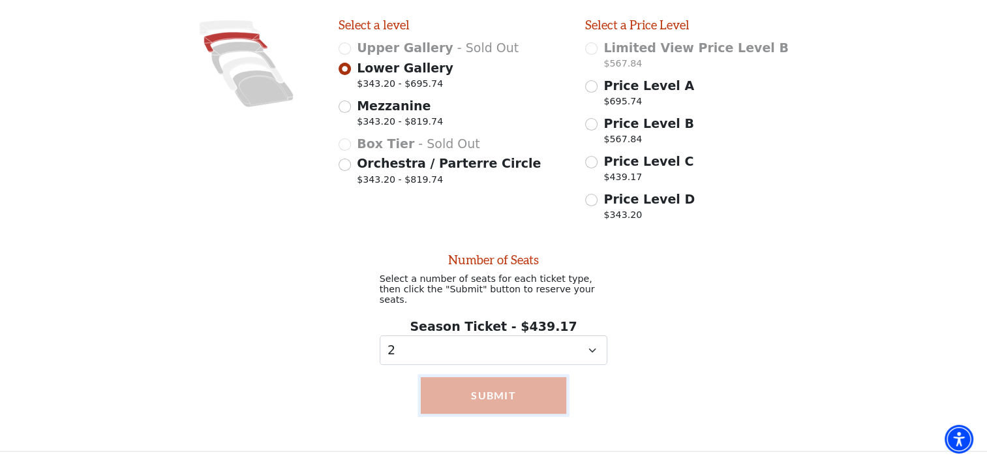
click at [490, 389] on button "Submit" at bounding box center [494, 395] width 146 height 37
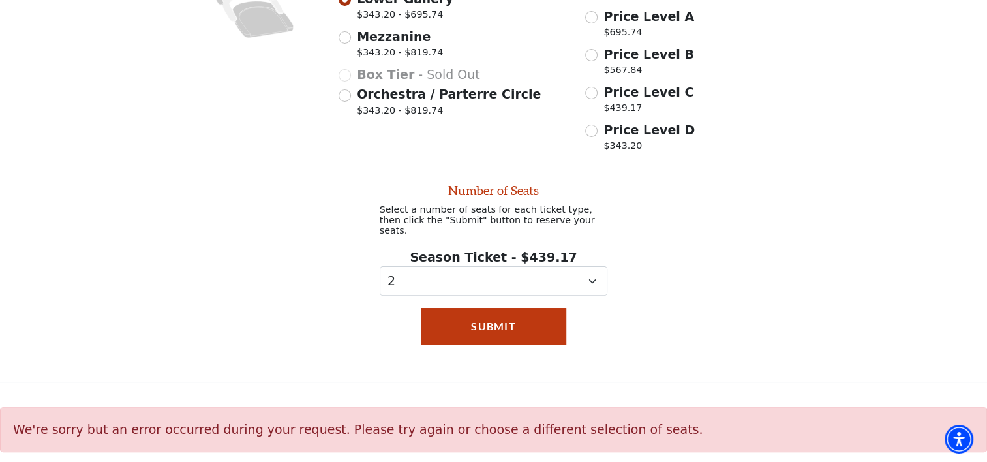
scroll to position [230, 0]
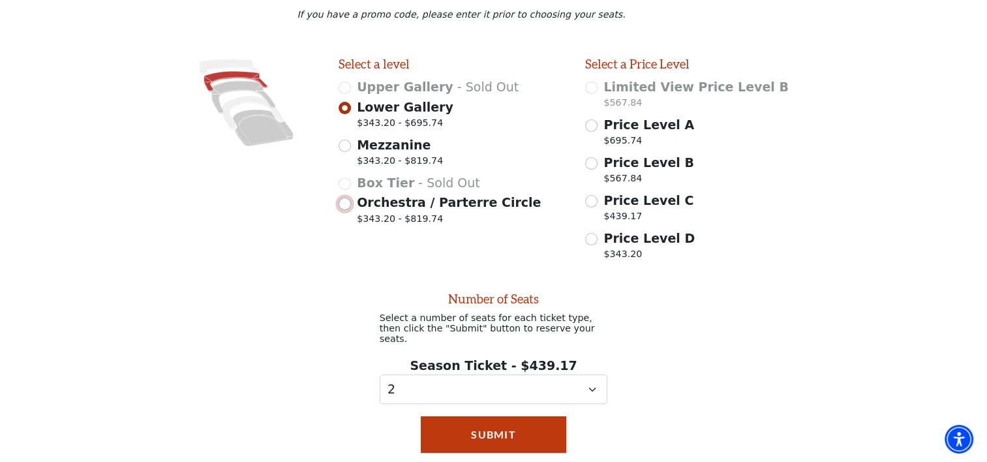
click at [342, 210] on input "Orchestra / Parterre Circle $343.20 - $819.74" at bounding box center [345, 204] width 12 height 12
radio input "true"
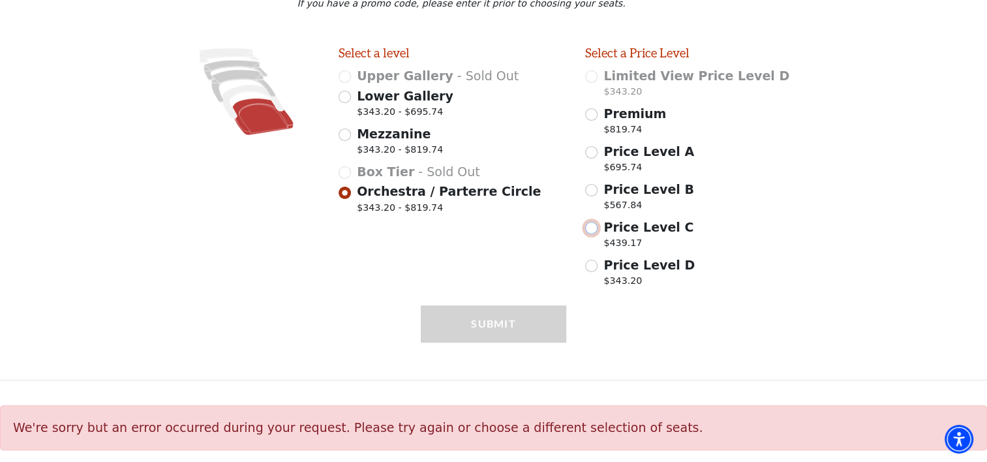
click at [592, 226] on input "Price Level C $439.17" at bounding box center [591, 228] width 12 height 12
radio input "true"
select select "2"
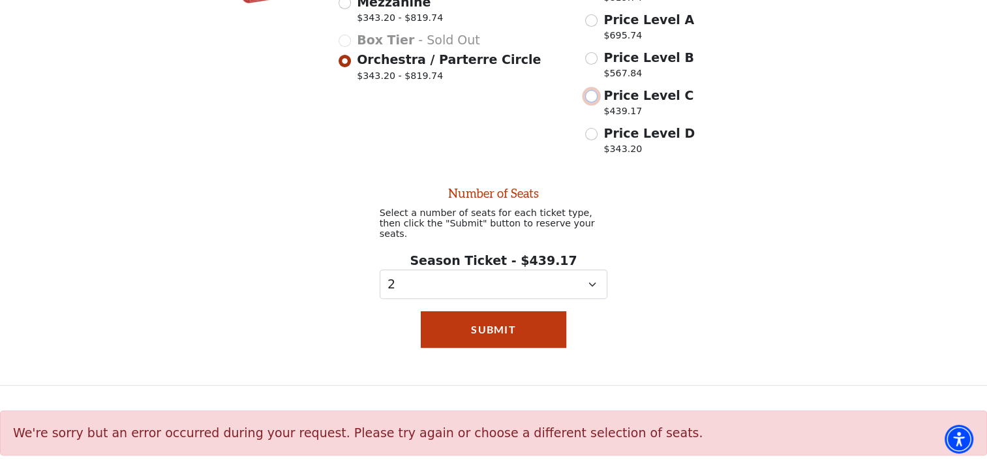
scroll to position [376, 0]
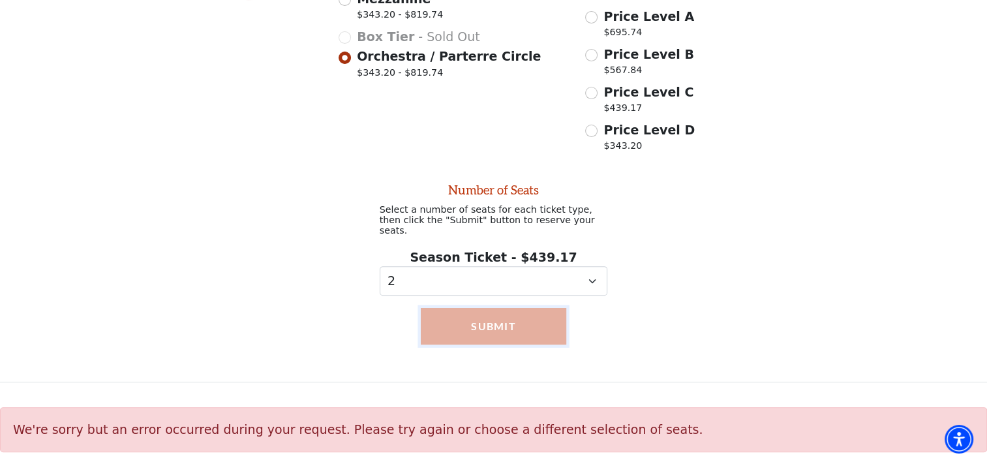
click at [490, 316] on button "Submit" at bounding box center [494, 326] width 146 height 37
click at [499, 319] on button "Submit" at bounding box center [494, 326] width 146 height 37
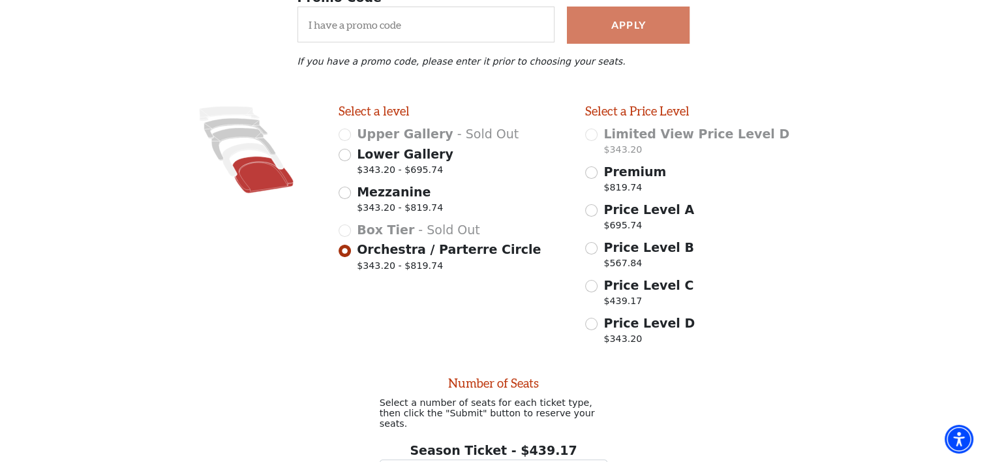
scroll to position [158, 0]
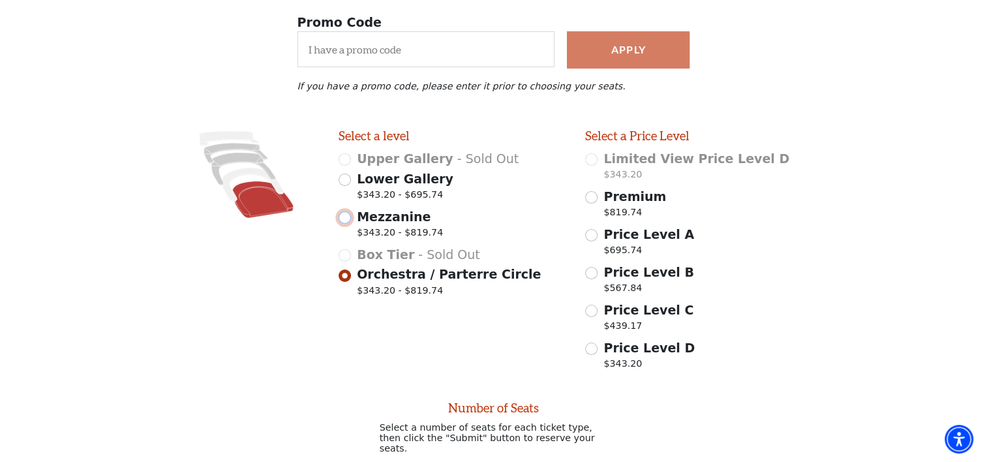
click at [344, 221] on input "Mezzanine $343.20 - $819.74" at bounding box center [345, 217] width 12 height 12
radio input "true"
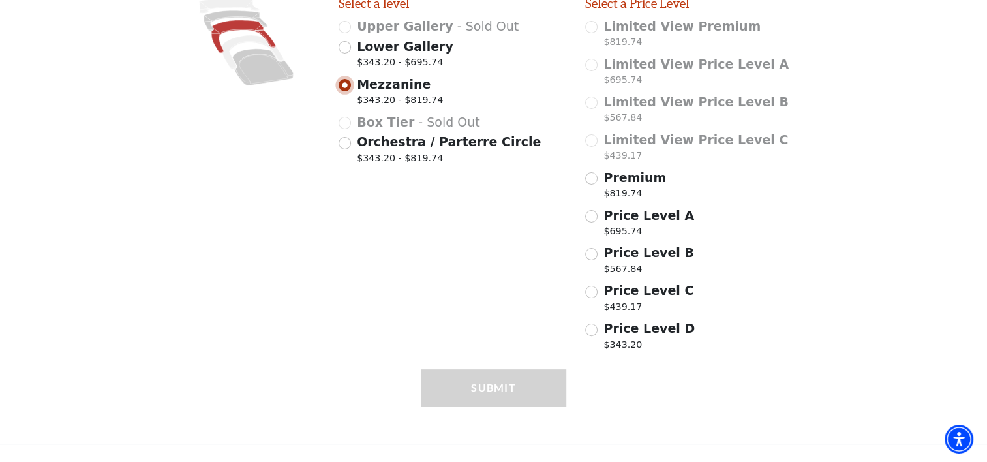
scroll to position [292, 0]
click at [588, 294] on input "Price Level C $439.17" at bounding box center [591, 290] width 12 height 12
radio input "true"
select select "2"
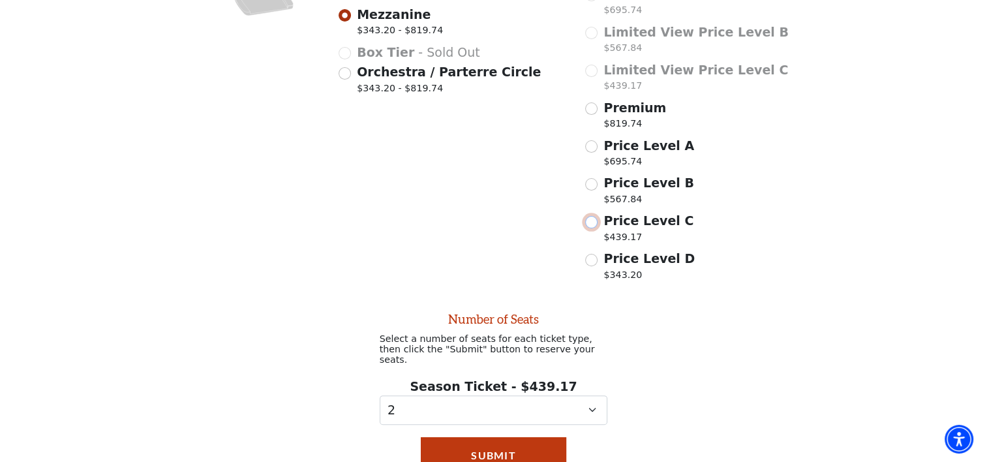
scroll to position [489, 0]
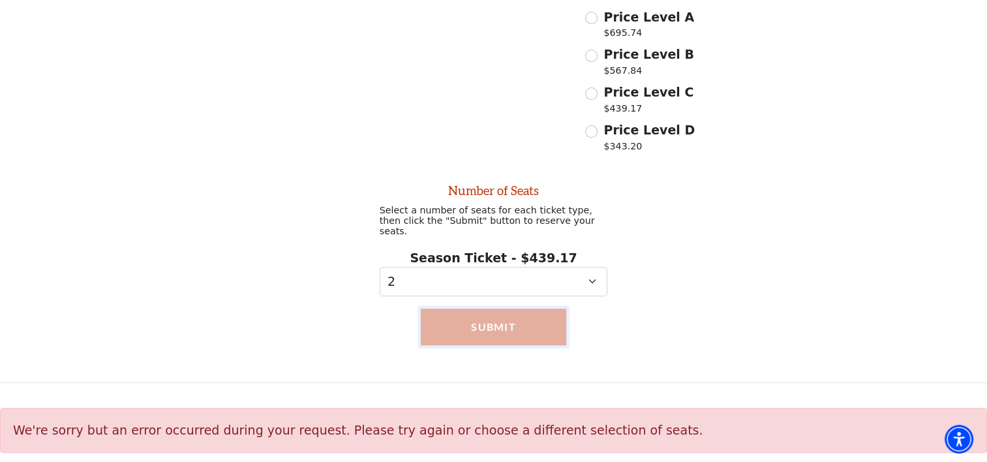
click at [483, 317] on button "Submit" at bounding box center [494, 327] width 146 height 37
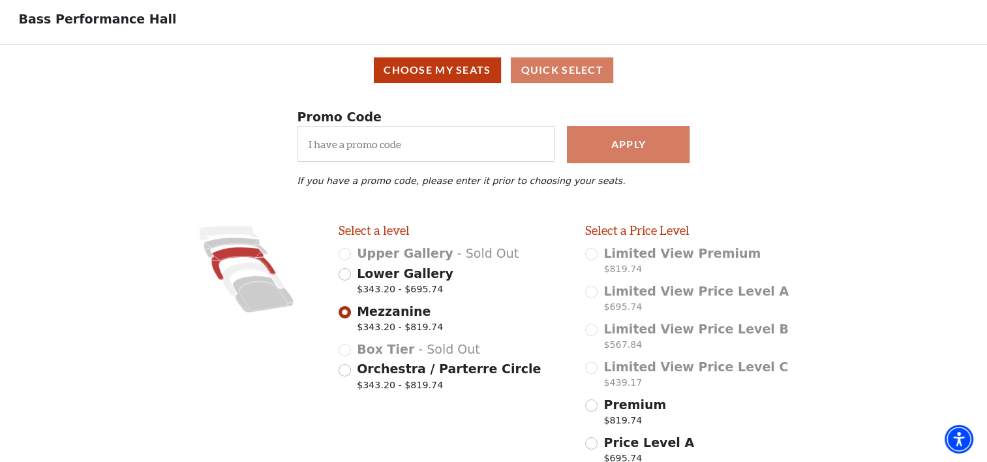
scroll to position [54, 0]
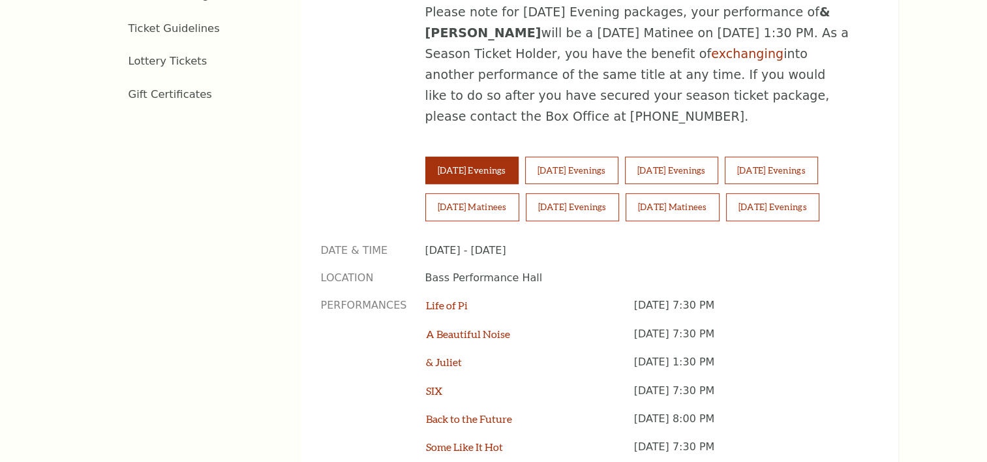
scroll to position [1196, 0]
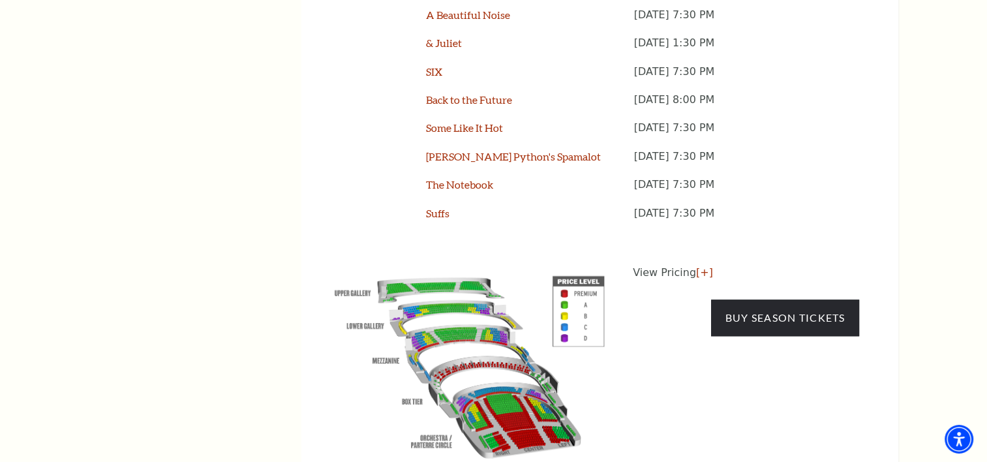
click at [563, 265] on img at bounding box center [469, 364] width 297 height 198
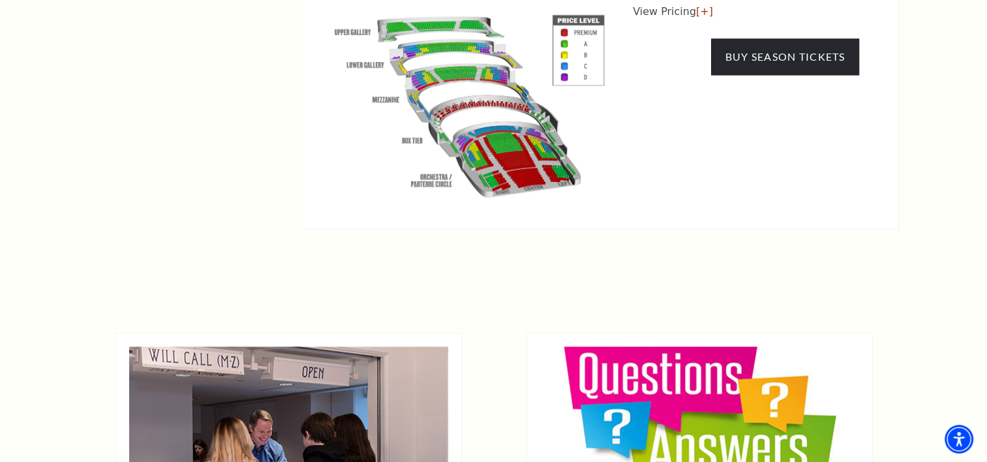
scroll to position [1413, 0]
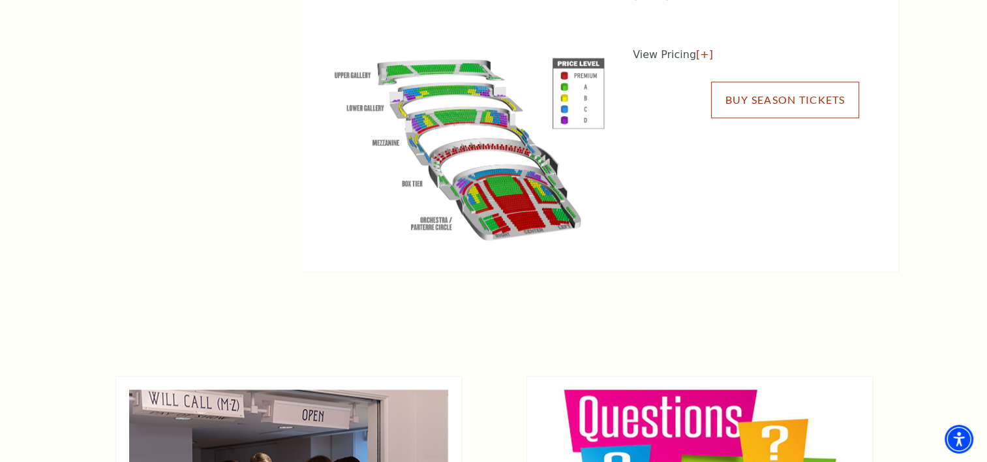
click at [764, 82] on link "Buy Season Tickets" at bounding box center [784, 100] width 147 height 37
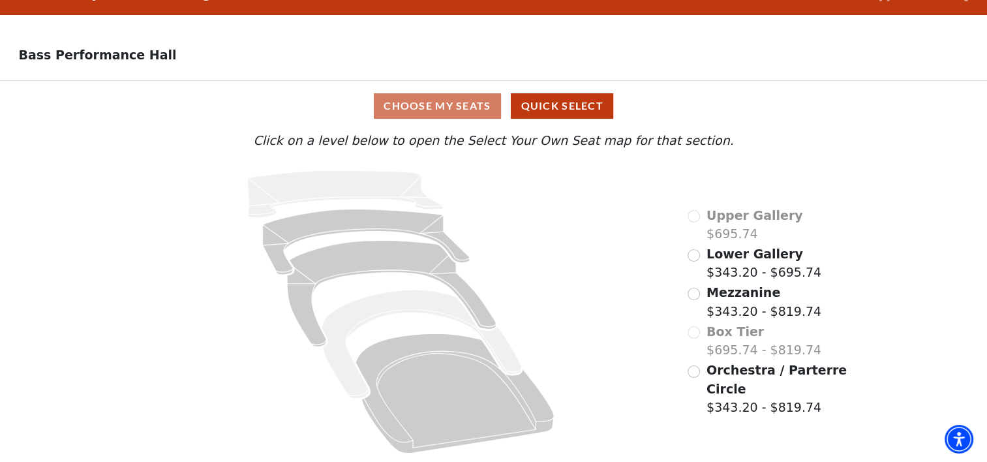
click at [694, 364] on div "Orchestra / Parterre Circle $343.20 - $819.74" at bounding box center [767, 389] width 161 height 56
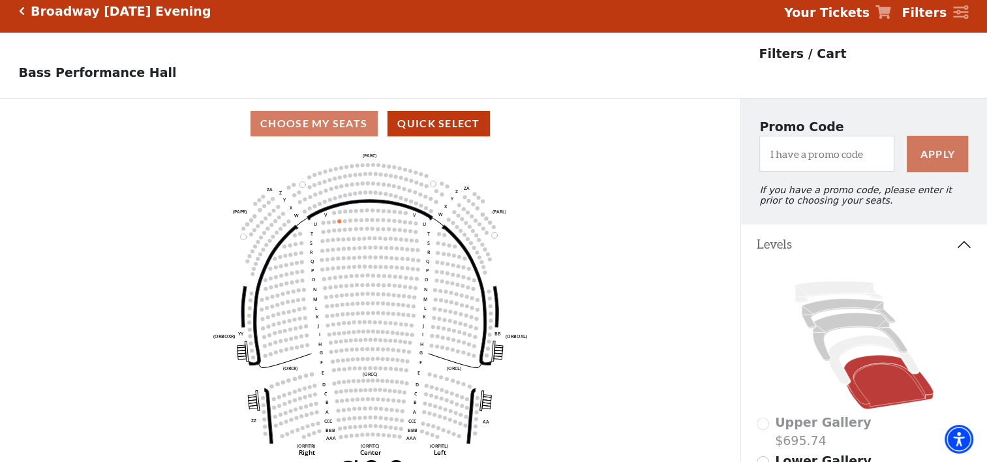
scroll to position [60, 0]
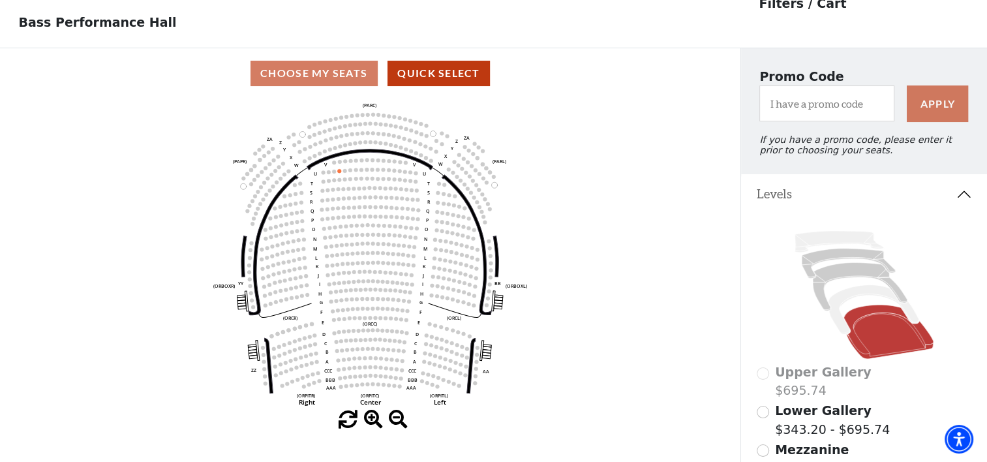
click at [303, 71] on div "Choose My Seats Quick Select" at bounding box center [370, 73] width 740 height 25
click at [470, 249] on icon "Left (ORPITL) Right (ORPITR) Center (ORPITC) ZZ AA YY BB ZA ZA (ORCL) (ORCR) (O…" at bounding box center [370, 254] width 666 height 312
click at [468, 256] on icon "Left (ORPITL) Right (ORPITR) Center (ORPITC) ZZ AA YY BB ZA ZA (ORCL) (ORCR) (O…" at bounding box center [370, 254] width 666 height 312
click at [471, 264] on icon "Left (ORPITL) Right (ORPITR) Center (ORPITC) ZZ AA YY BB ZA ZA (ORCL) (ORCR) (O…" at bounding box center [370, 254] width 666 height 312
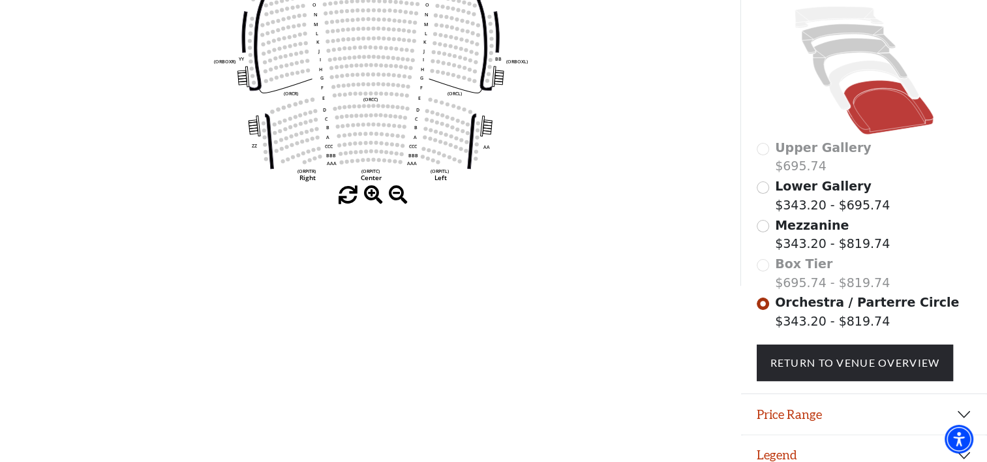
scroll to position [305, 0]
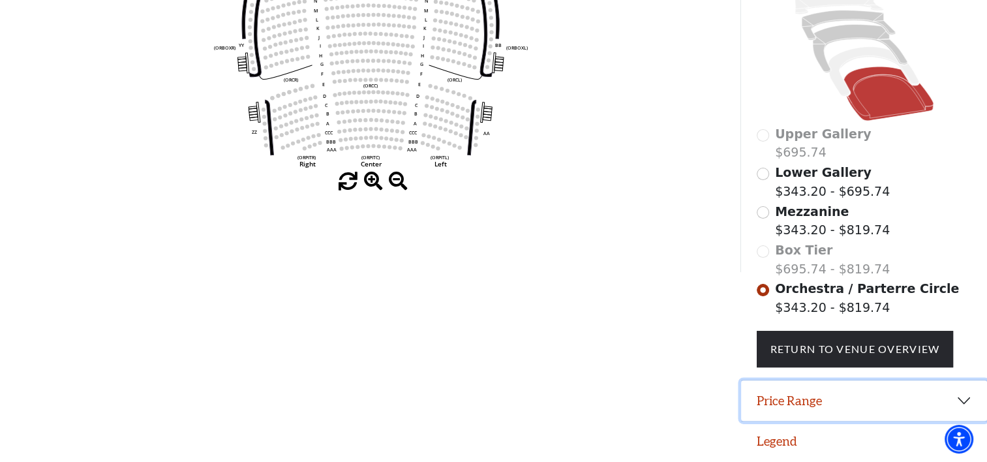
click at [791, 395] on button "Price Range" at bounding box center [864, 400] width 246 height 40
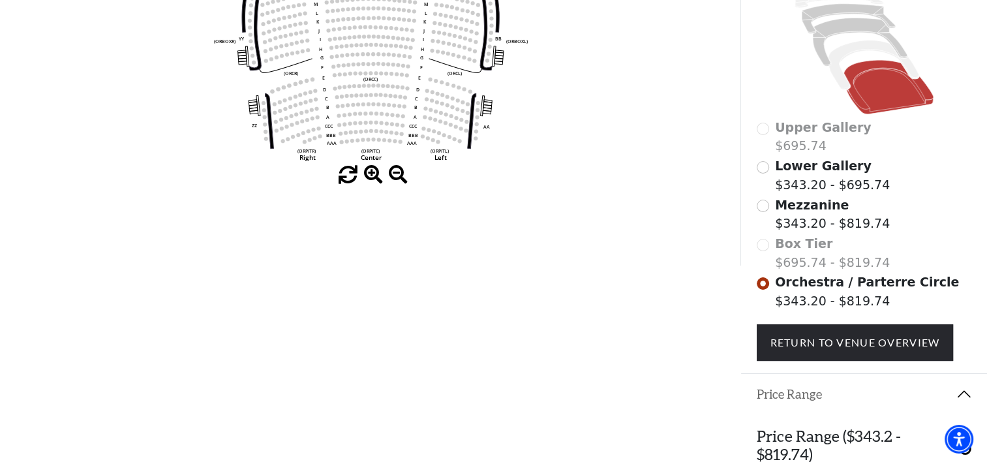
scroll to position [370, 0]
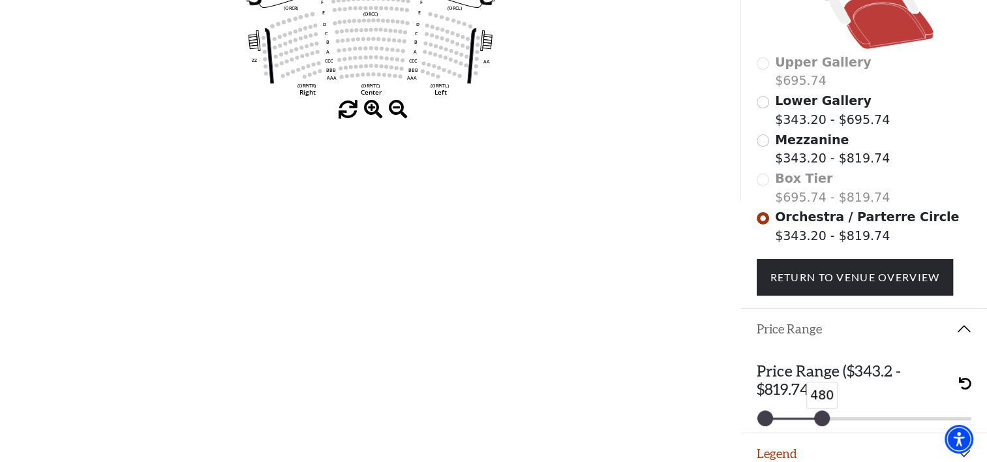
drag, startPoint x: 963, startPoint y: 404, endPoint x: 822, endPoint y: 415, distance: 141.3
click at [822, 415] on div "Price Range ($343.2 - $819.74) 343 480" at bounding box center [864, 391] width 246 height 84
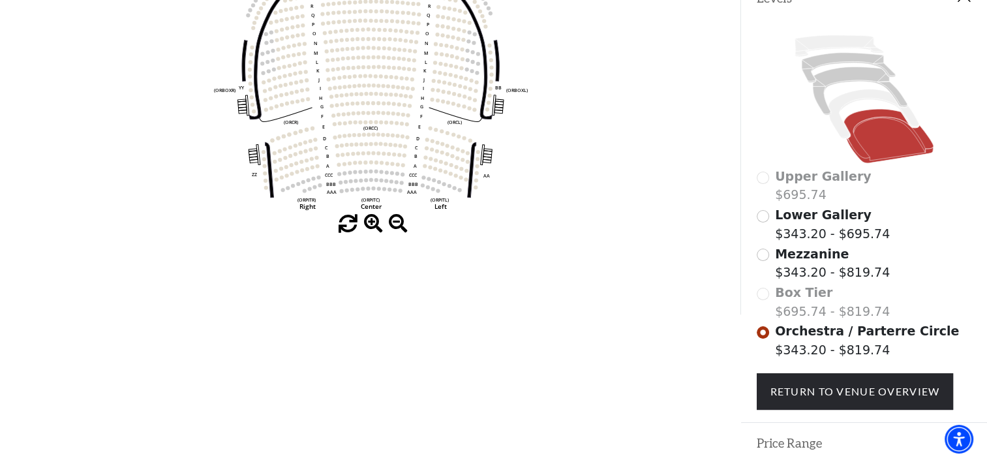
scroll to position [44, 0]
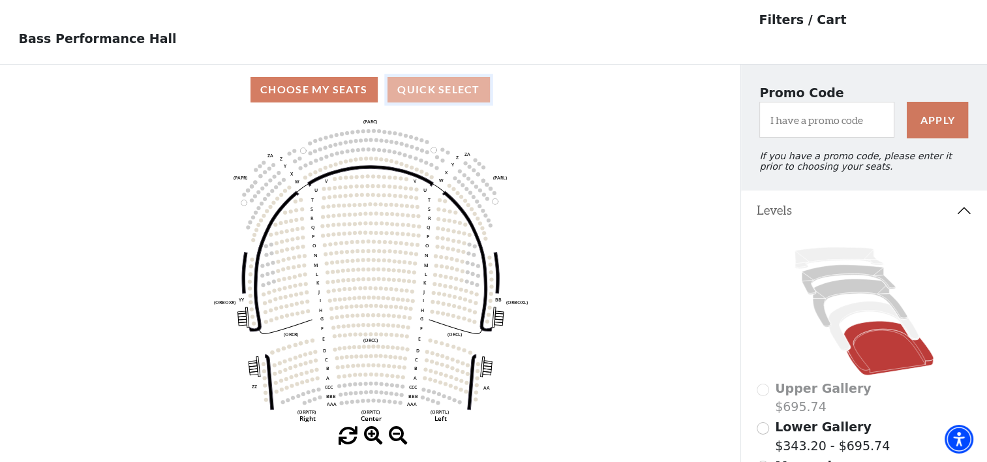
click at [439, 95] on button "Quick Select" at bounding box center [438, 89] width 102 height 25
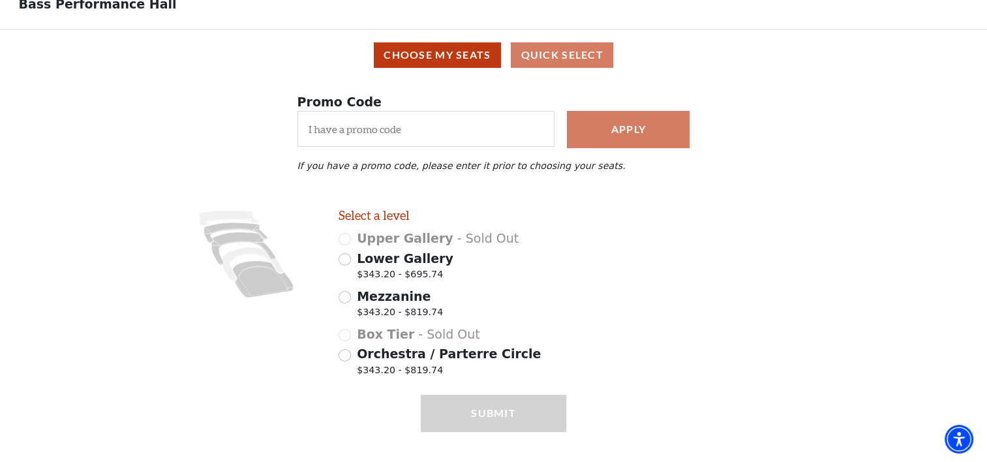
scroll to position [104, 0]
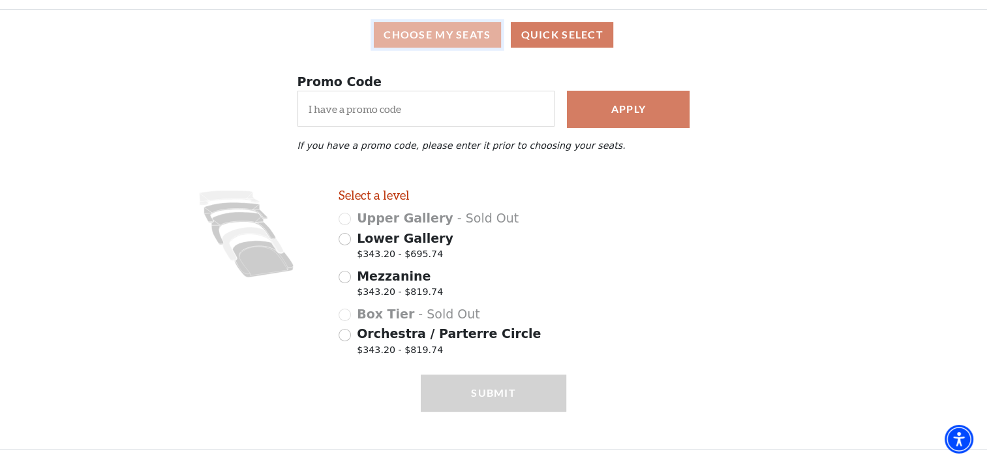
click at [421, 31] on button "Choose My Seats" at bounding box center [437, 34] width 127 height 25
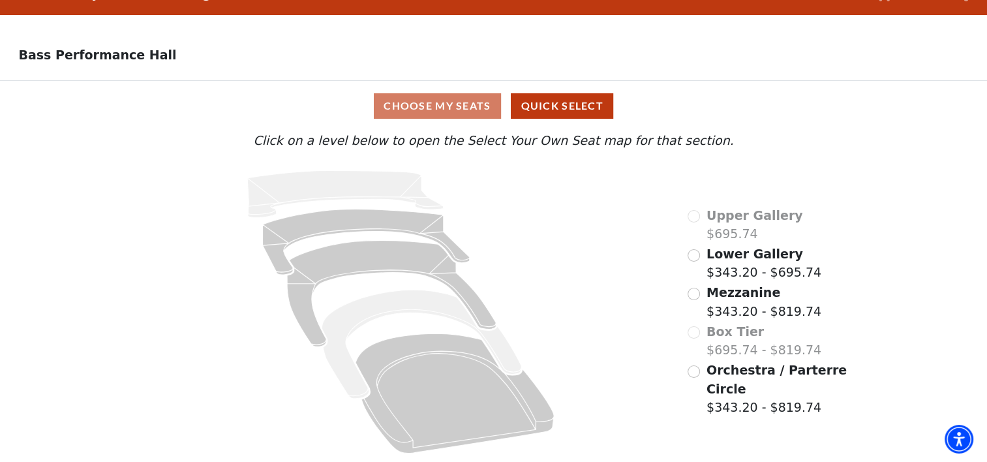
scroll to position [31, 0]
click at [691, 372] on input "Orchestra / Parterre Circle$343.20 - $819.74\a" at bounding box center [693, 371] width 12 height 12
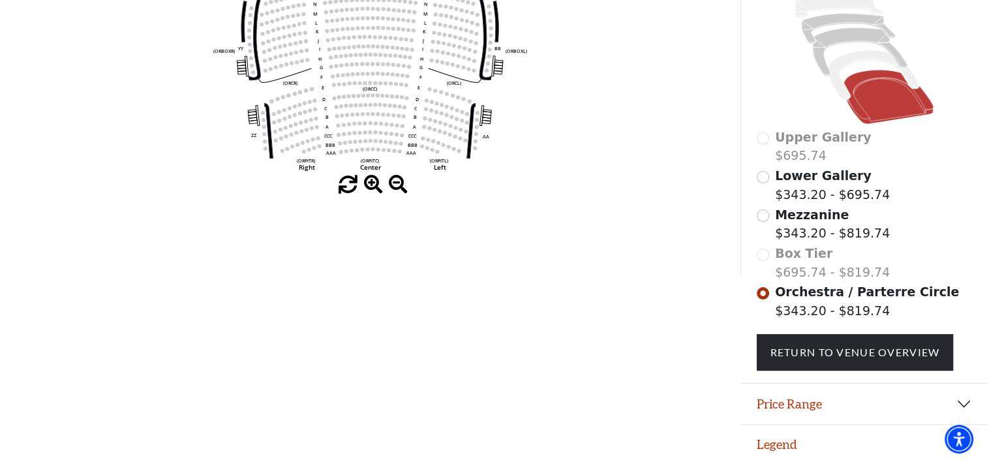
scroll to position [305, 0]
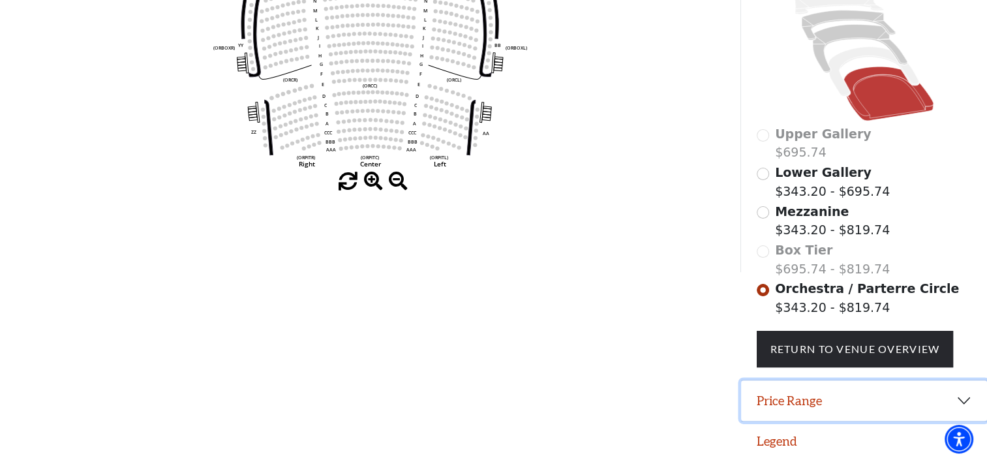
click at [804, 389] on button "Price Range" at bounding box center [864, 400] width 246 height 40
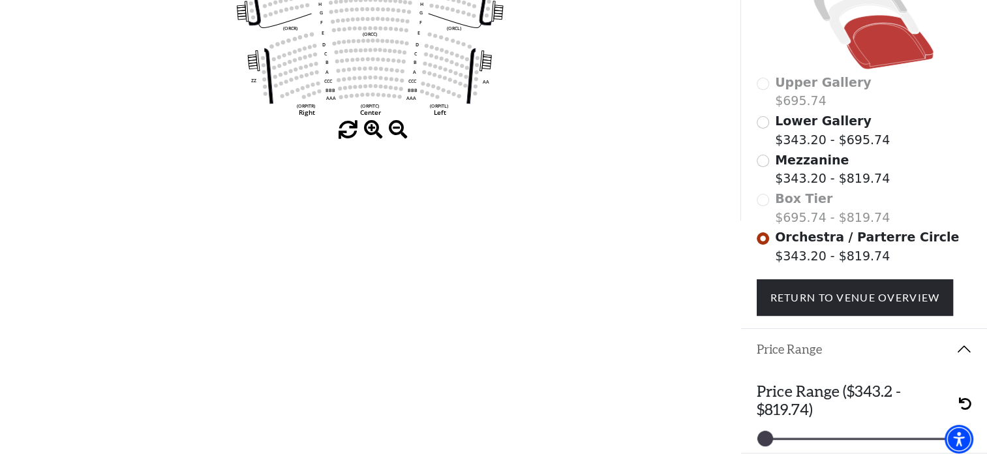
scroll to position [370, 0]
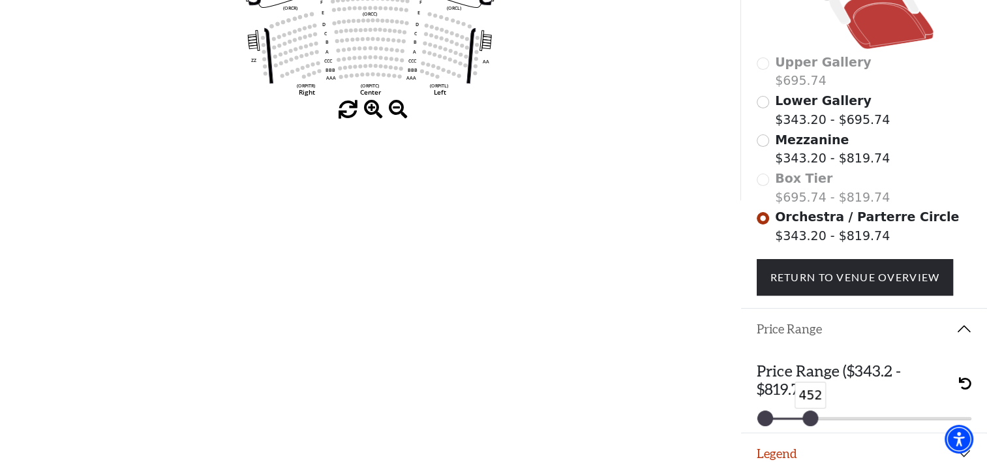
drag, startPoint x: 965, startPoint y: 405, endPoint x: 813, endPoint y: 417, distance: 153.1
click at [813, 417] on div "Price Range ($343.2 - $819.74) 343 452" at bounding box center [864, 391] width 246 height 84
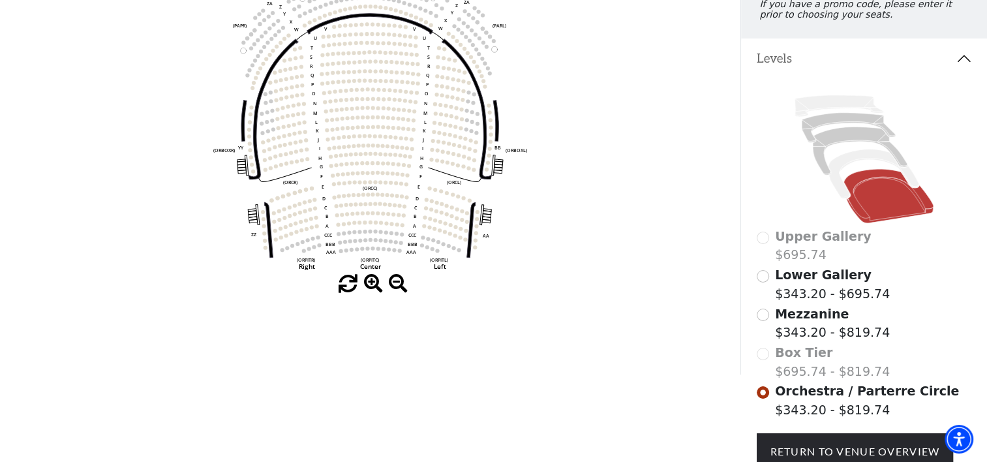
scroll to position [152, 0]
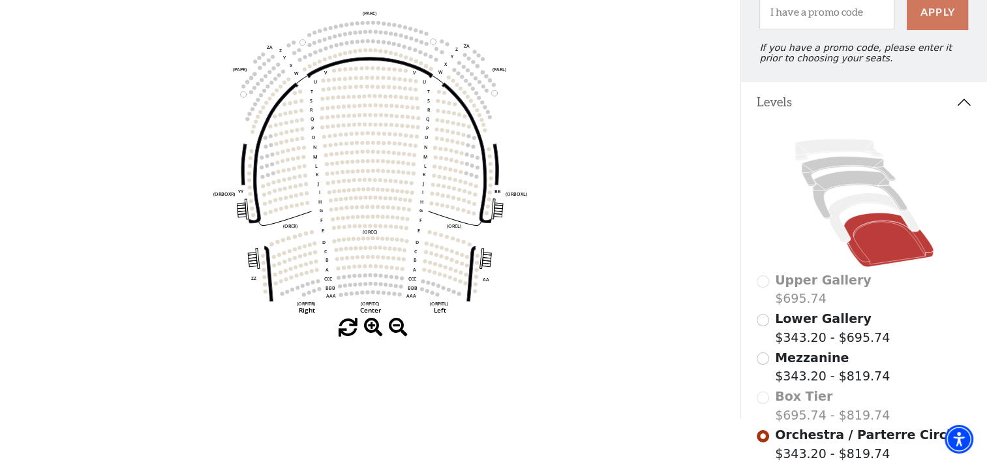
click at [467, 181] on icon "Left (ORPITL) Right (ORPITR) Center (ORPITC) ZZ AA YY BB ZA ZA (ORCL) (ORCR) (O…" at bounding box center [370, 163] width 666 height 312
drag, startPoint x: 470, startPoint y: 159, endPoint x: 462, endPoint y: 155, distance: 8.8
click at [470, 158] on icon "Left (ORPITL) Right (ORPITR) Center (ORPITC) ZZ AA YY BB ZA ZA (ORCL) (ORCR) (O…" at bounding box center [370, 163] width 666 height 312
click at [457, 153] on circle at bounding box center [456, 151] width 4 height 4
click at [462, 185] on icon "Left (ORPITL) Right (ORPITR) Center (ORPITC) ZZ AA YY BB ZA ZA (ORCL) (ORCR) (O…" at bounding box center [370, 163] width 666 height 312
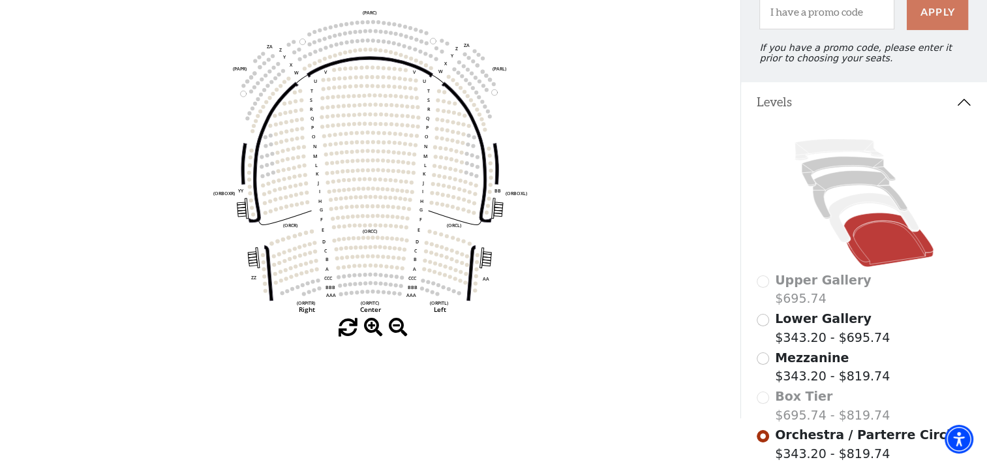
click at [462, 185] on icon "Left (ORPITL) Right (ORPITR) Center (ORPITC) ZZ AA YY BB ZA ZA (ORCL) (ORCR) (O…" at bounding box center [370, 163] width 666 height 312
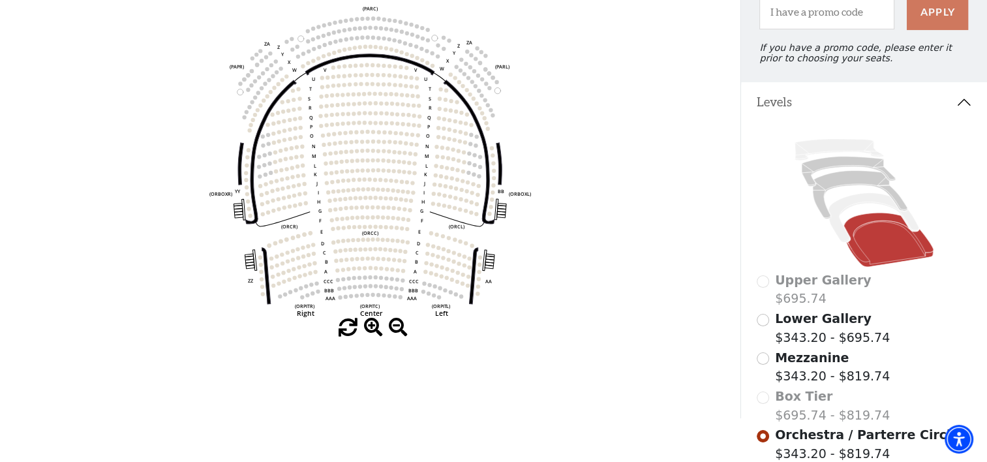
click at [470, 181] on icon "Left (ORPITL) Right (ORPITR) Center (ORPITC) ZZ AA YY BB ZA ZA (ORCL) (ORCR) (O…" at bounding box center [370, 163] width 666 height 312
drag, startPoint x: 472, startPoint y: 168, endPoint x: 475, endPoint y: 159, distance: 9.1
click at [472, 166] on icon "Left (ORPITL) Right (ORPITR) Center (ORPITC) ZZ AA YY BB ZA ZA (ORCL) (ORCR) (O…" at bounding box center [370, 163] width 666 height 312
click at [478, 150] on icon "Left (ORPITL) Right (ORPITR) Center (ORPITC) ZZ AA YY BB ZA ZA (ORCL) (ORCR) (O…" at bounding box center [370, 163] width 666 height 312
click at [480, 153] on icon "Left (ORPITL) Right (ORPITR) Center (ORPITC) ZZ AA YY BB ZA ZA (ORCL) (ORCR) (O…" at bounding box center [370, 163] width 666 height 312
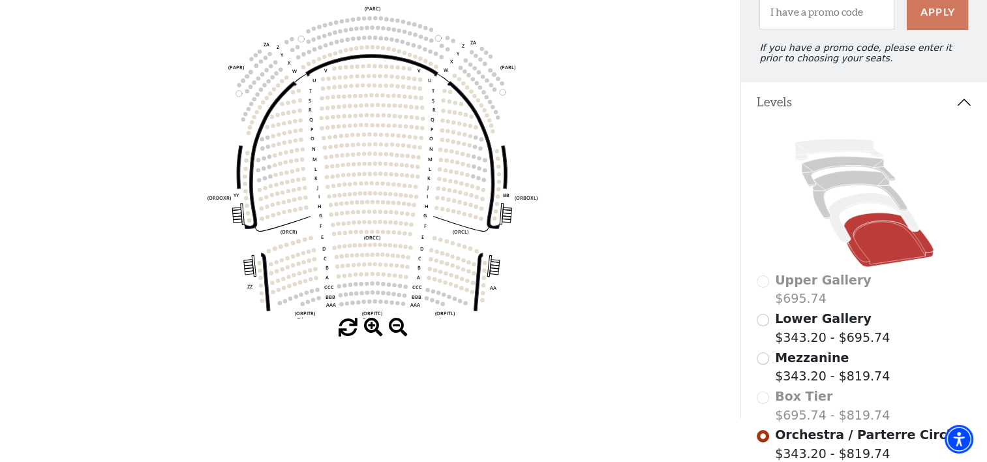
click at [480, 167] on icon "Left (ORPITL) Right (ORPITR) Center (ORPITC) ZZ AA YY BB ZA ZA (ORCL) (ORCR) (O…" at bounding box center [370, 163] width 666 height 312
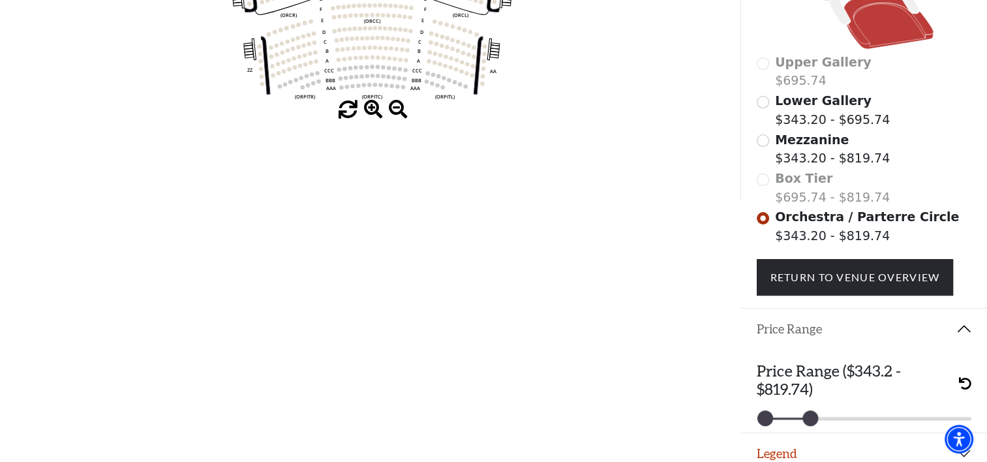
scroll to position [0, 0]
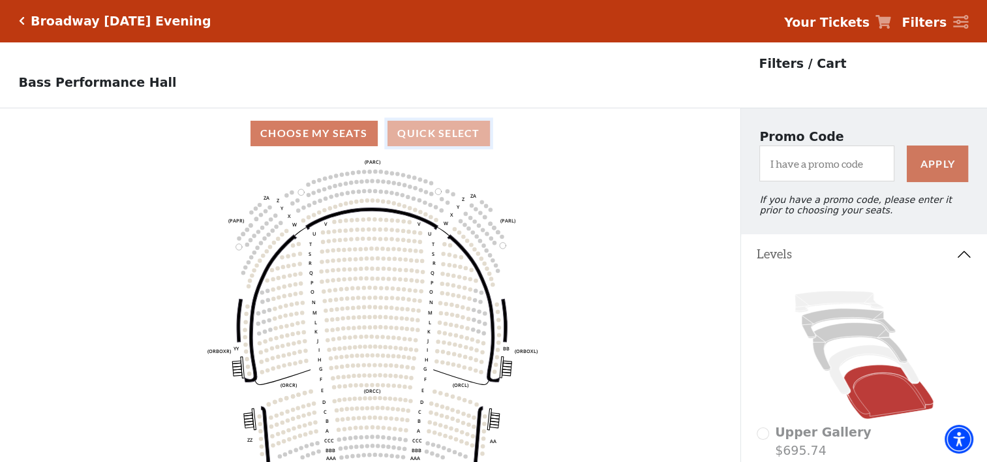
click at [438, 133] on button "Quick Select" at bounding box center [438, 133] width 102 height 25
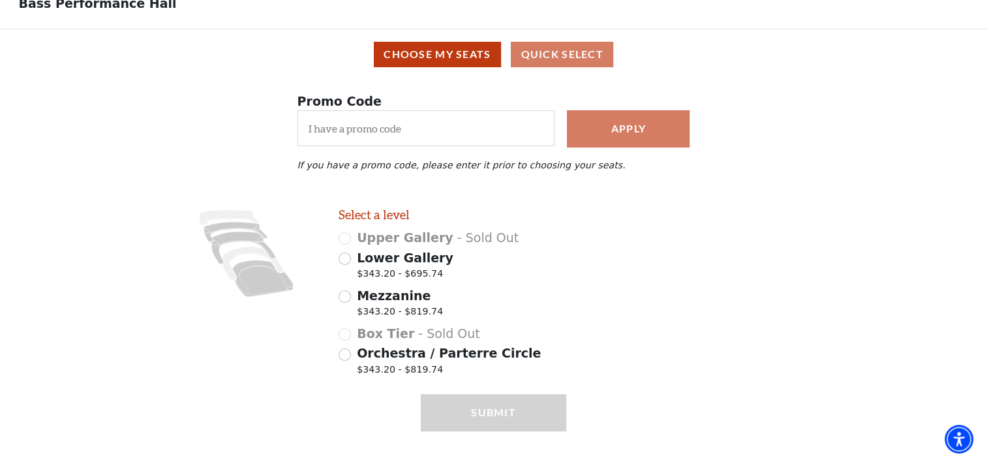
scroll to position [104, 0]
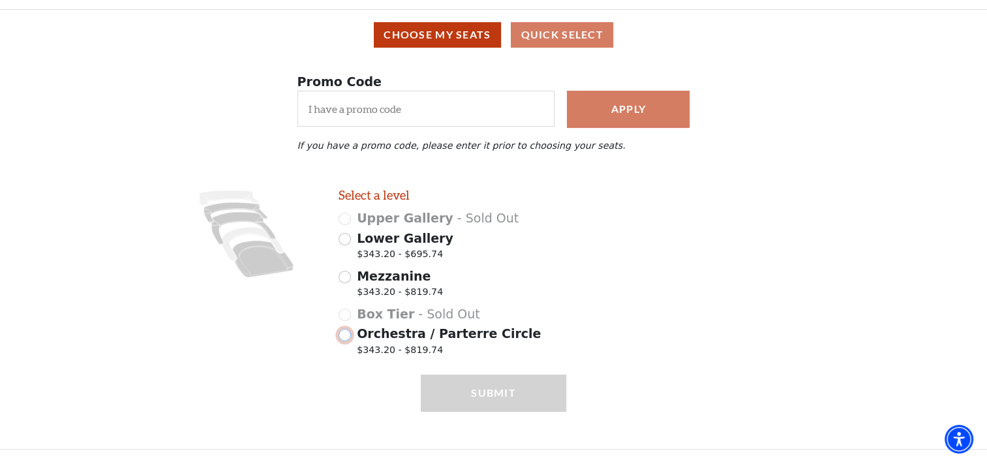
click at [342, 334] on input "Orchestra / Parterre Circle $343.20 - $819.74" at bounding box center [345, 335] width 12 height 12
radio input "true"
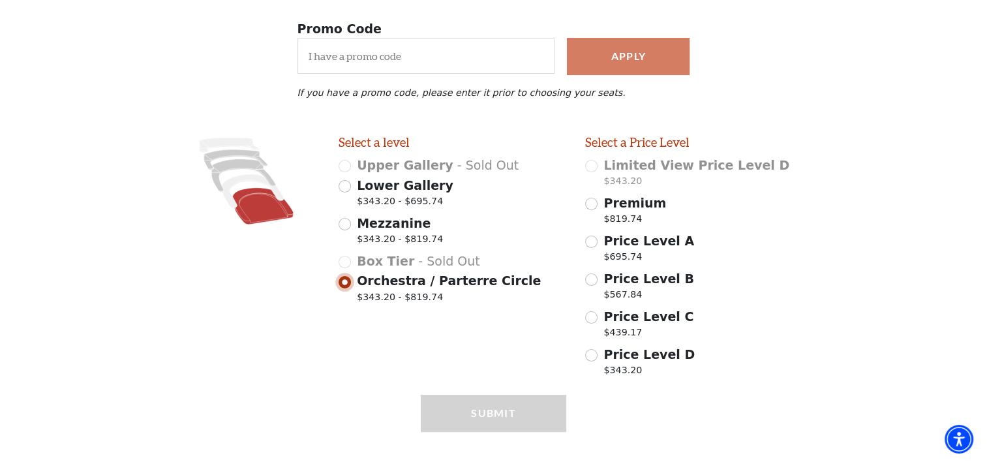
scroll to position [177, 0]
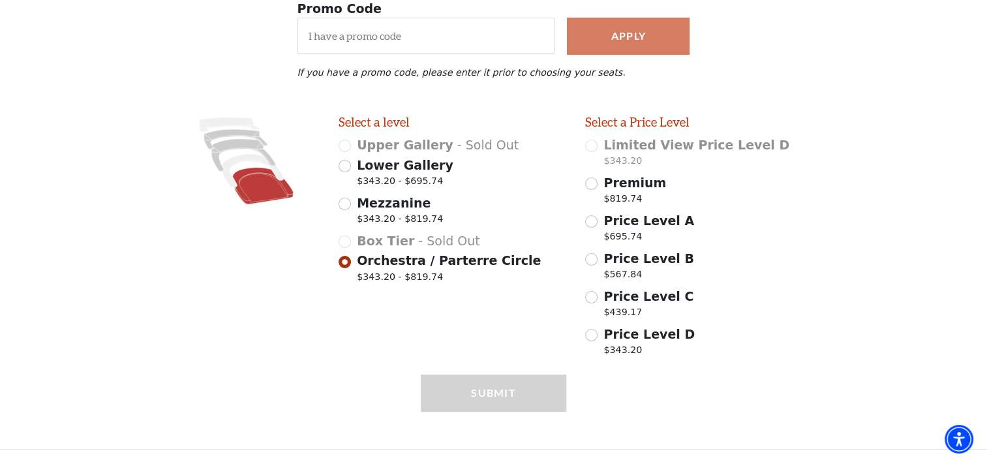
click at [619, 300] on span "Price Level C" at bounding box center [648, 296] width 90 height 14
click at [597, 300] on input "Price Level C $439.17" at bounding box center [591, 297] width 12 height 12
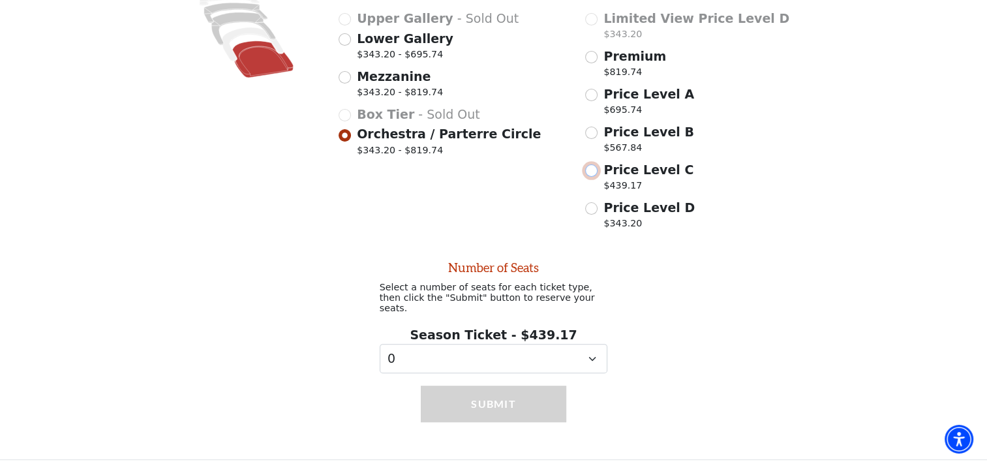
scroll to position [306, 0]
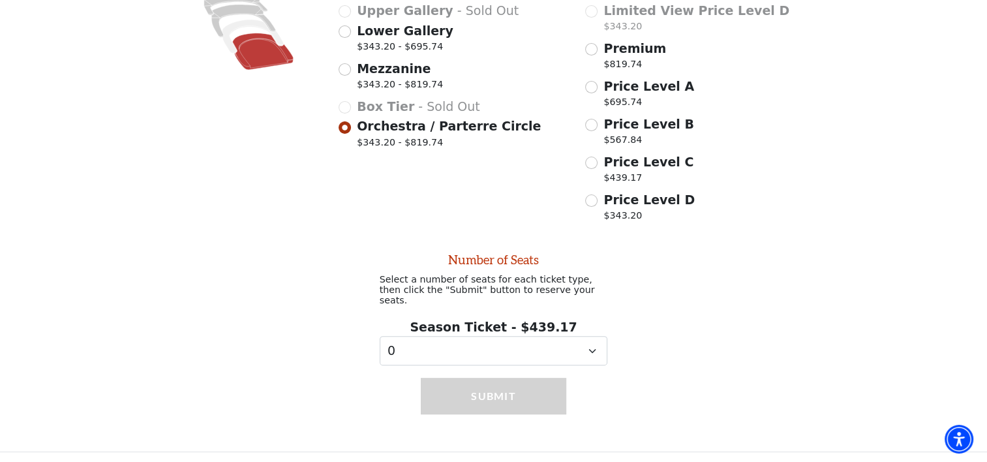
click at [587, 162] on div "Price Level C $439.17" at bounding box center [699, 171] width 228 height 37
click at [593, 167] on input "Price Level C $439.17" at bounding box center [591, 163] width 12 height 12
radio input "true"
click at [399, 344] on select "0 1 2 3 4 5 6 7 8 9" at bounding box center [494, 350] width 228 height 29
select select "2"
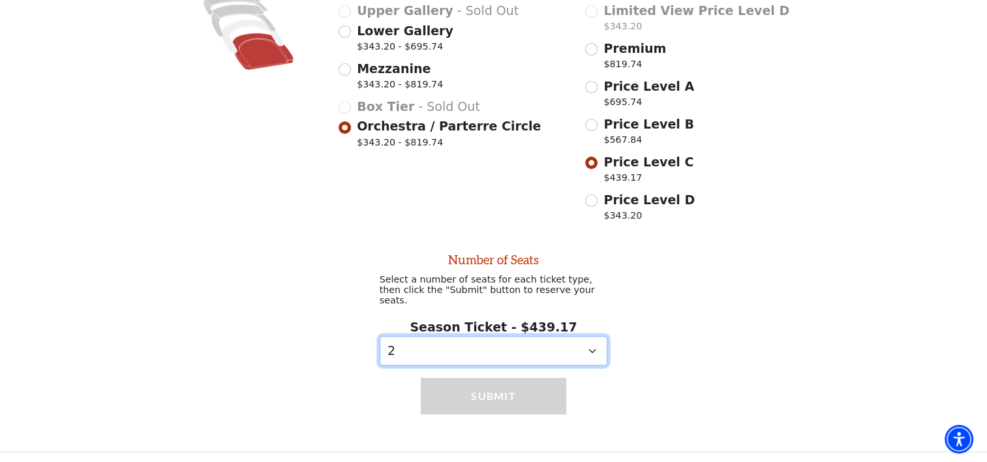
click at [380, 336] on select "0 1 2 3 4 5 6 7 8 9" at bounding box center [494, 350] width 228 height 29
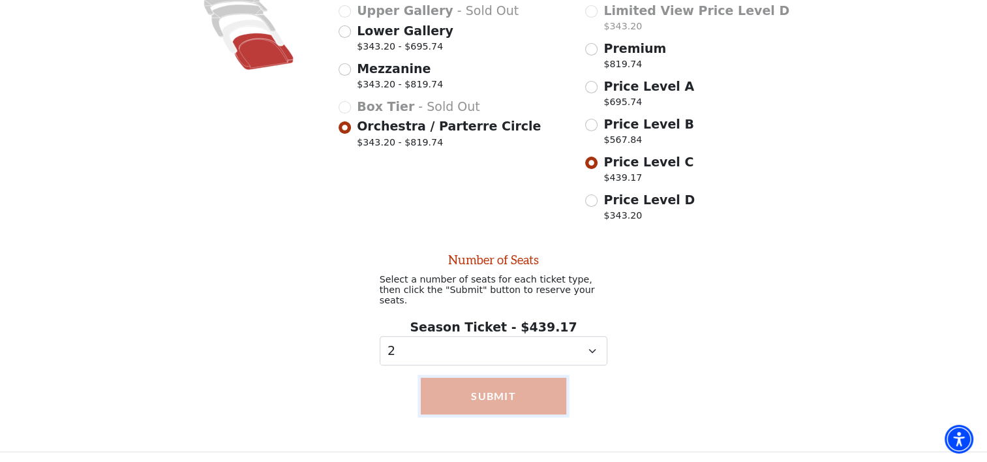
click at [488, 391] on button "Submit" at bounding box center [494, 396] width 146 height 37
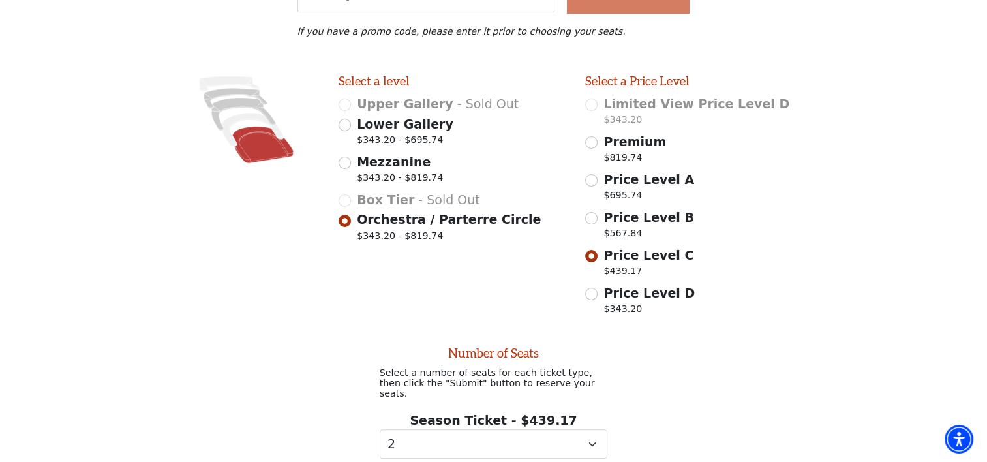
scroll to position [0, 0]
